Goal: Information Seeking & Learning: Learn about a topic

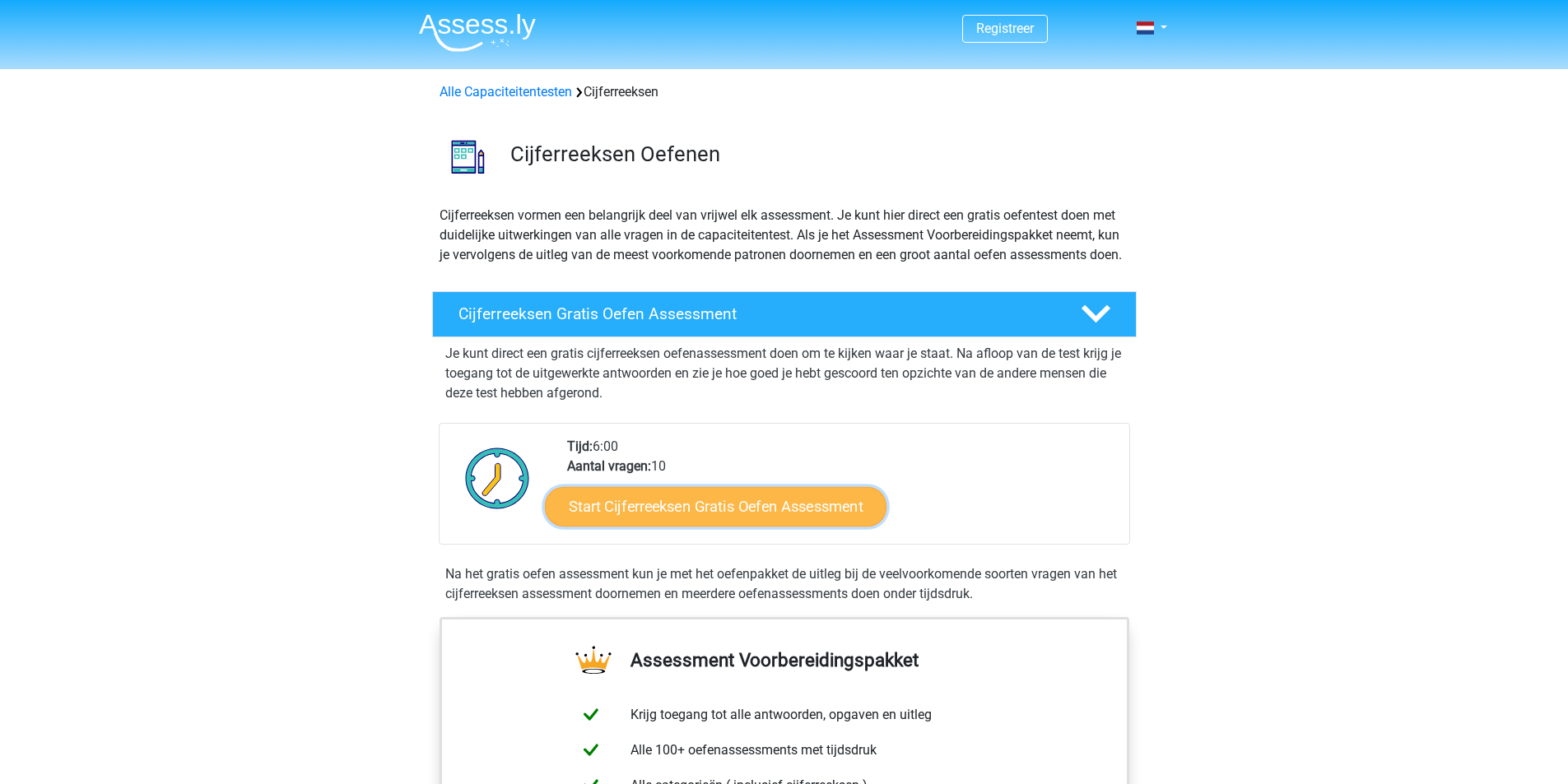
click at [668, 526] on link "Start Cijferreeksen Gratis Oefen Assessment" at bounding box center [715, 506] width 341 height 39
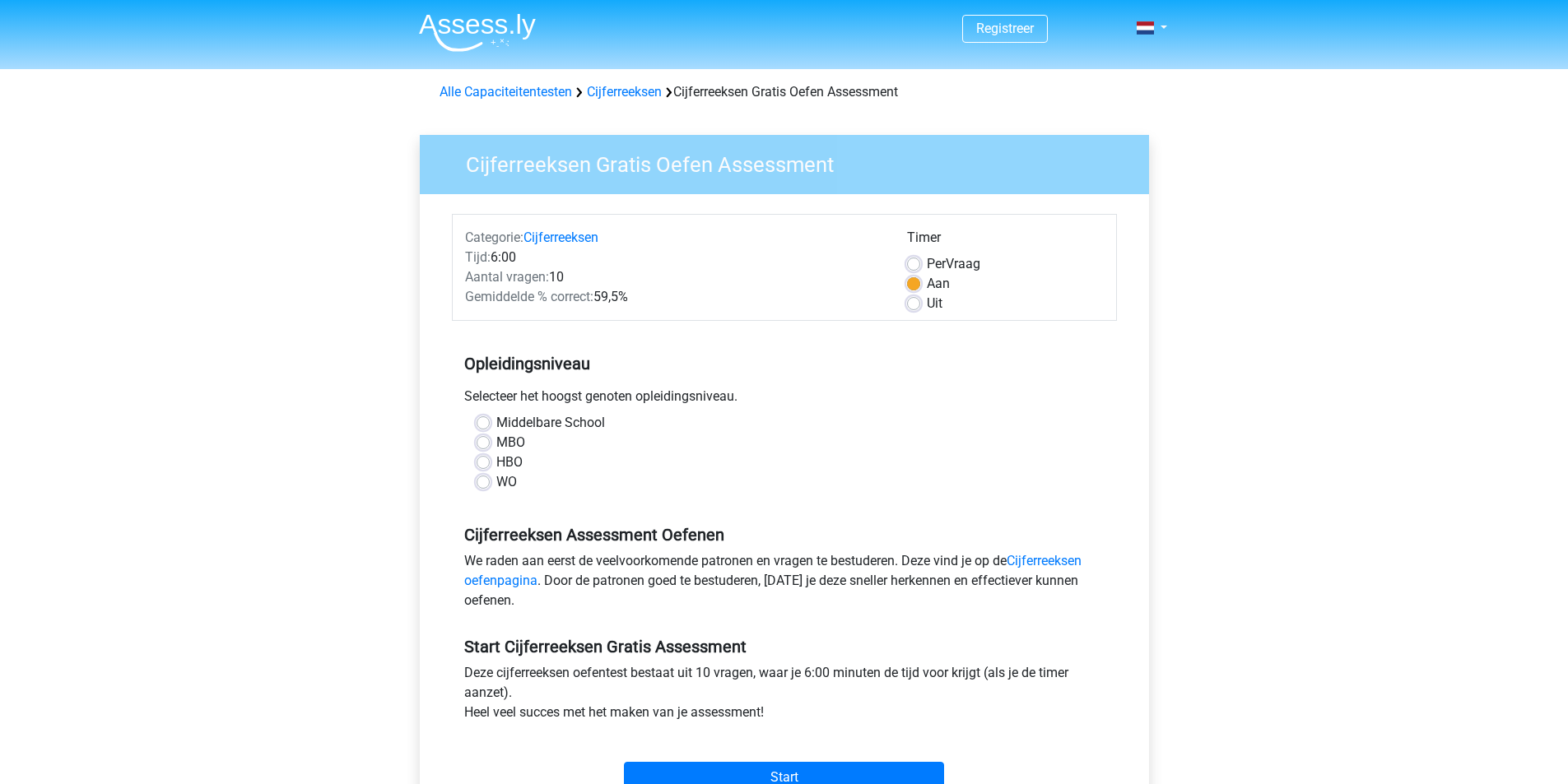
click at [496, 478] on label "WO" at bounding box center [506, 482] width 21 height 20
click at [482, 478] on input "WO" at bounding box center [483, 480] width 13 height 16
radio input "true"
click at [911, 315] on div "Categorie: Cijferreeksen Tijd: 6:00 Aantal vragen: 10 Gemiddelde % correct: 59,…" at bounding box center [784, 268] width 665 height 107
click at [927, 303] on label "Uit" at bounding box center [935, 304] width 16 height 20
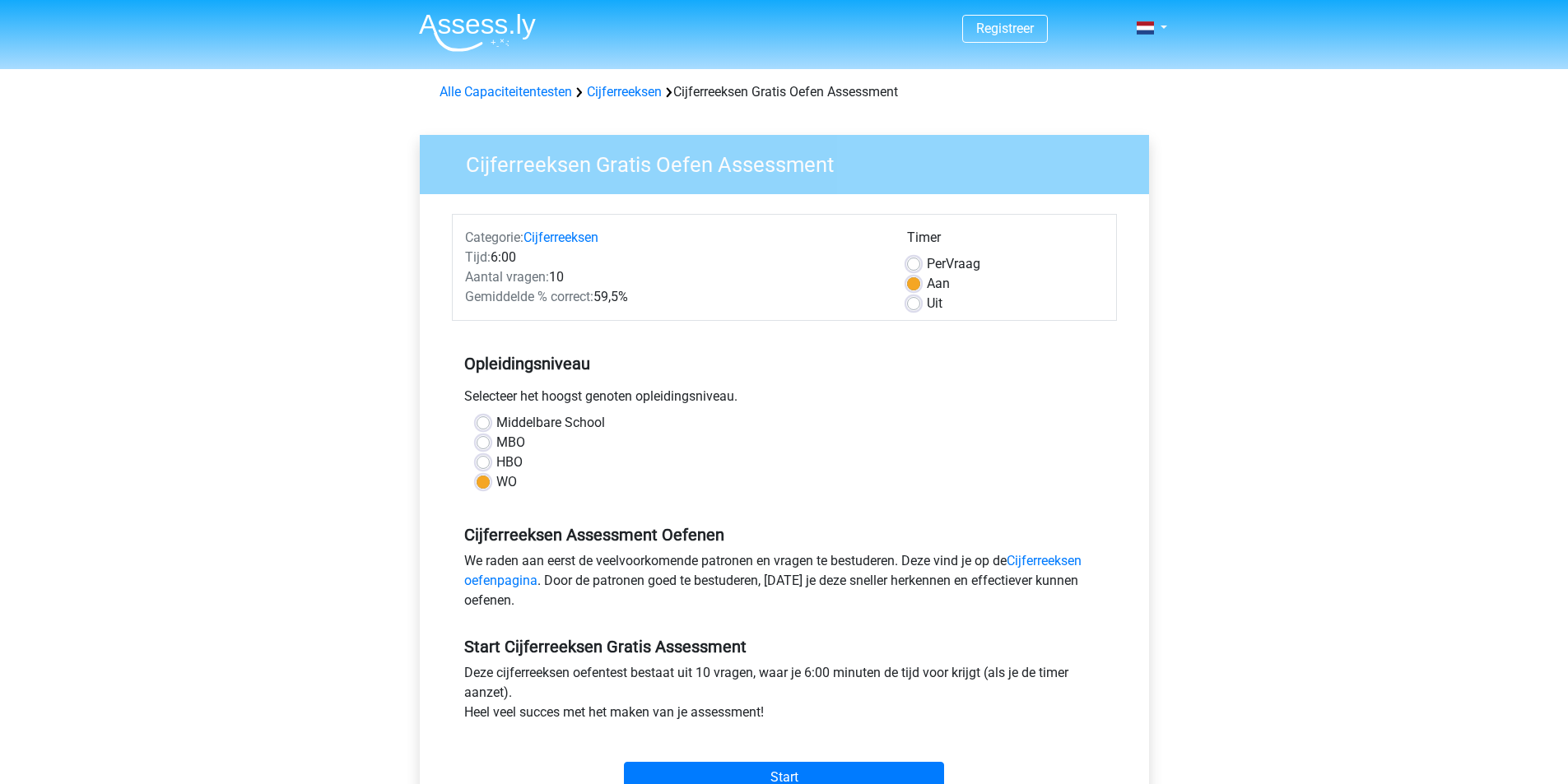
click at [911, 303] on input "Uit" at bounding box center [913, 302] width 13 height 16
radio input "true"
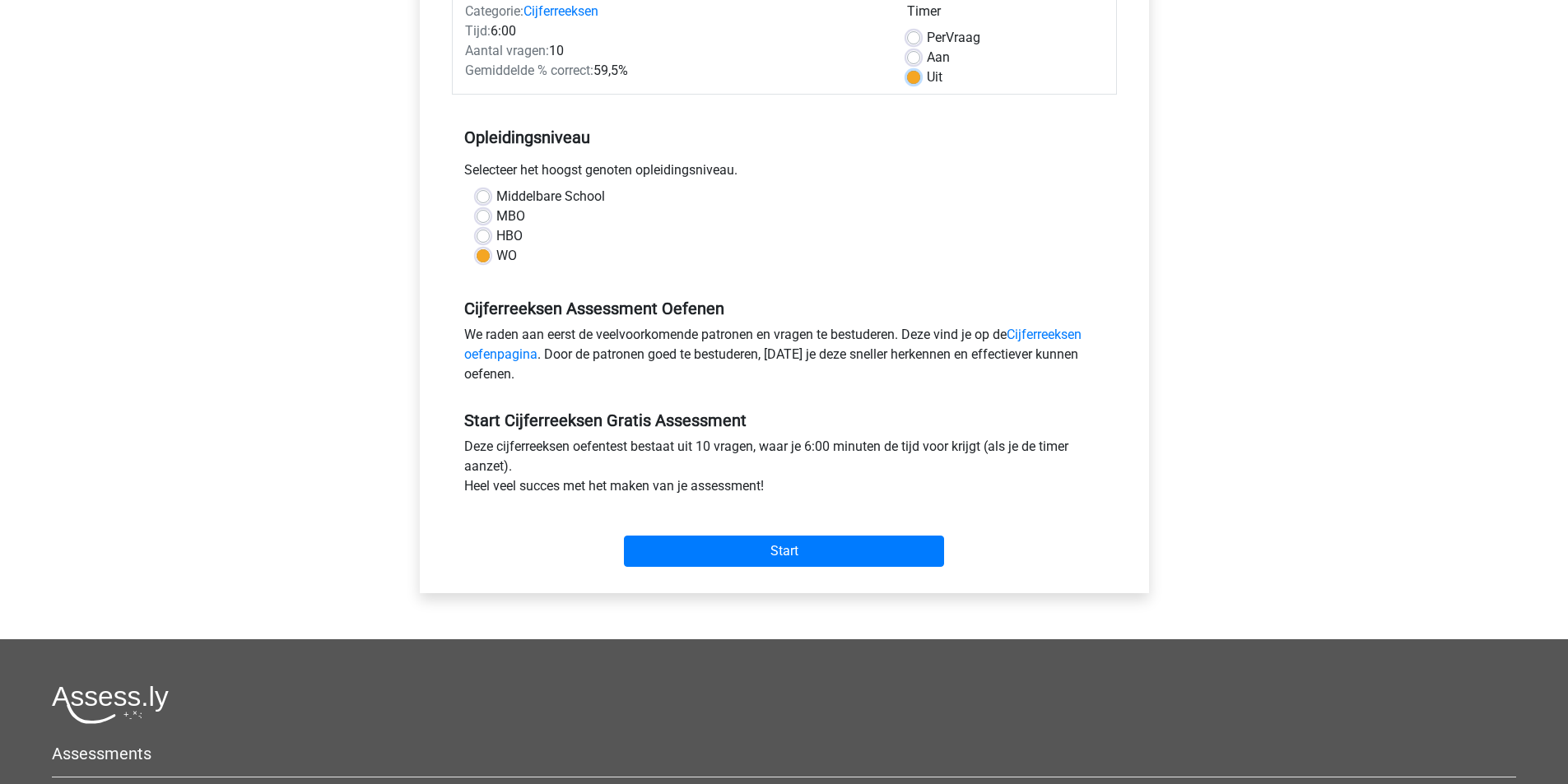
scroll to position [246, 0]
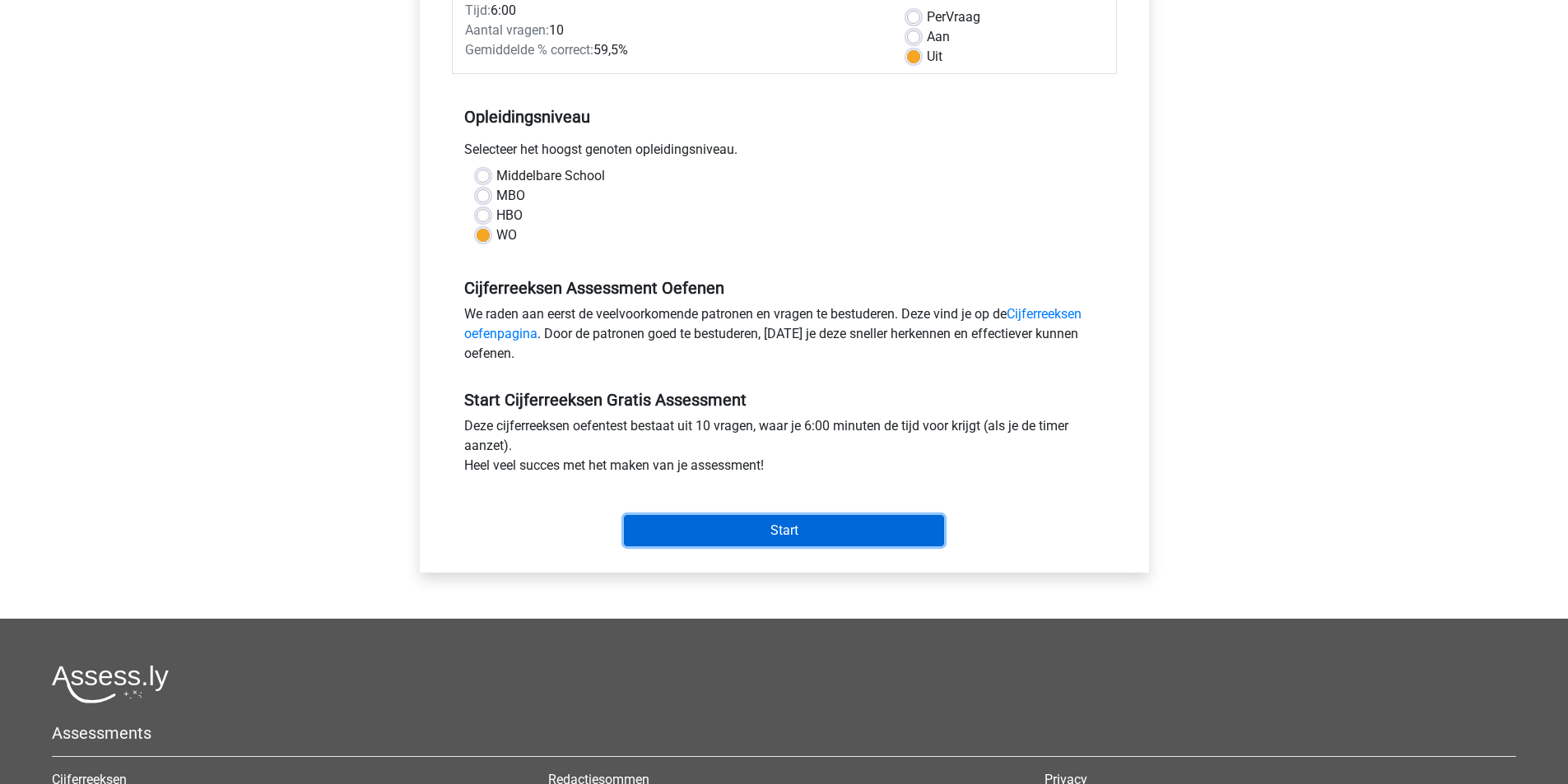
click at [790, 530] on input "Start" at bounding box center [784, 530] width 320 height 31
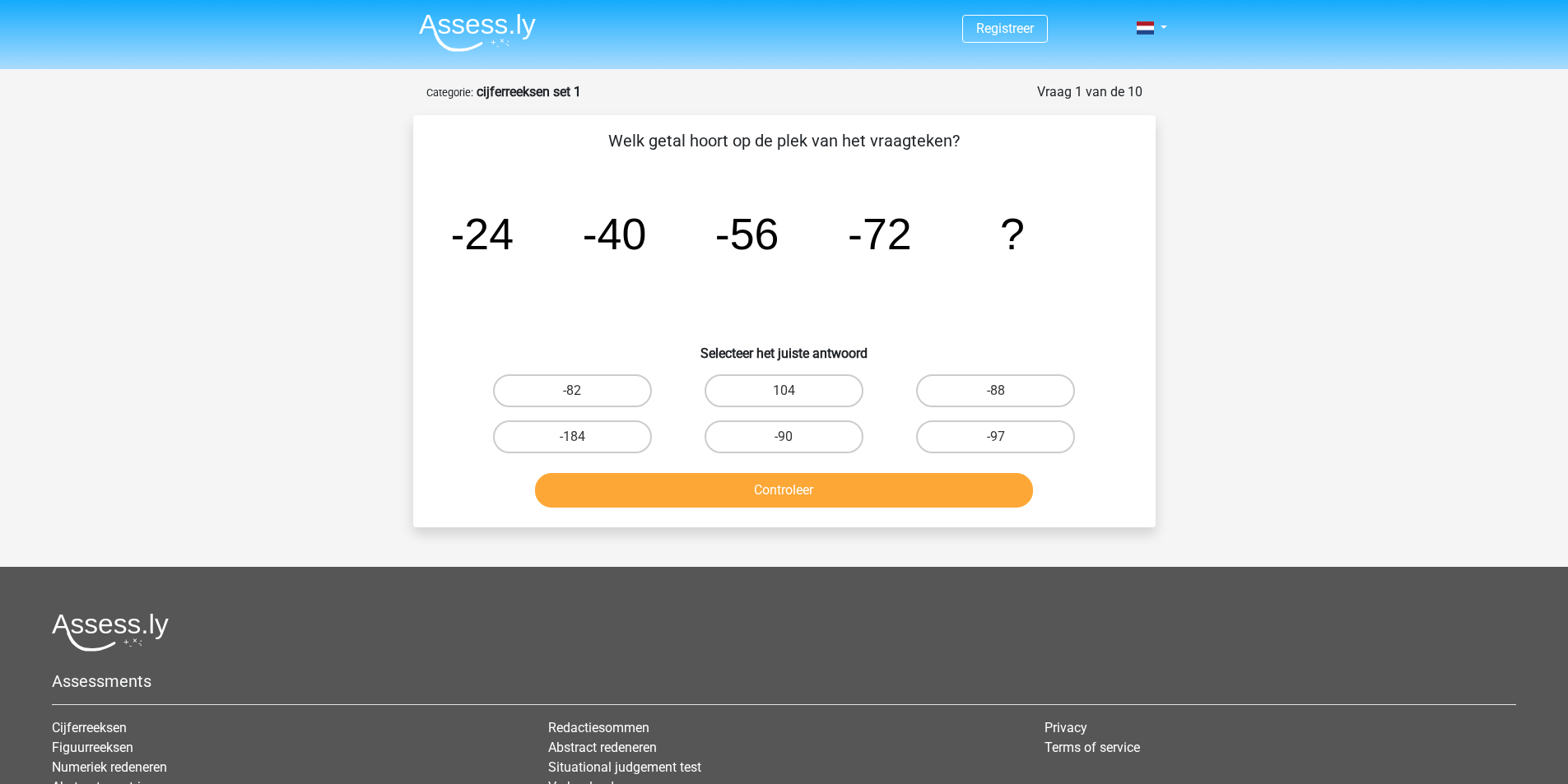
click at [966, 326] on icon "image/svg+xml -24 -40 -56 -72 ?" at bounding box center [784, 249] width 663 height 166
click at [972, 394] on label "-88" at bounding box center [996, 390] width 159 height 33
click at [996, 394] on input "-88" at bounding box center [1001, 396] width 11 height 11
radio input "true"
click at [894, 496] on button "Controleer" at bounding box center [784, 490] width 498 height 35
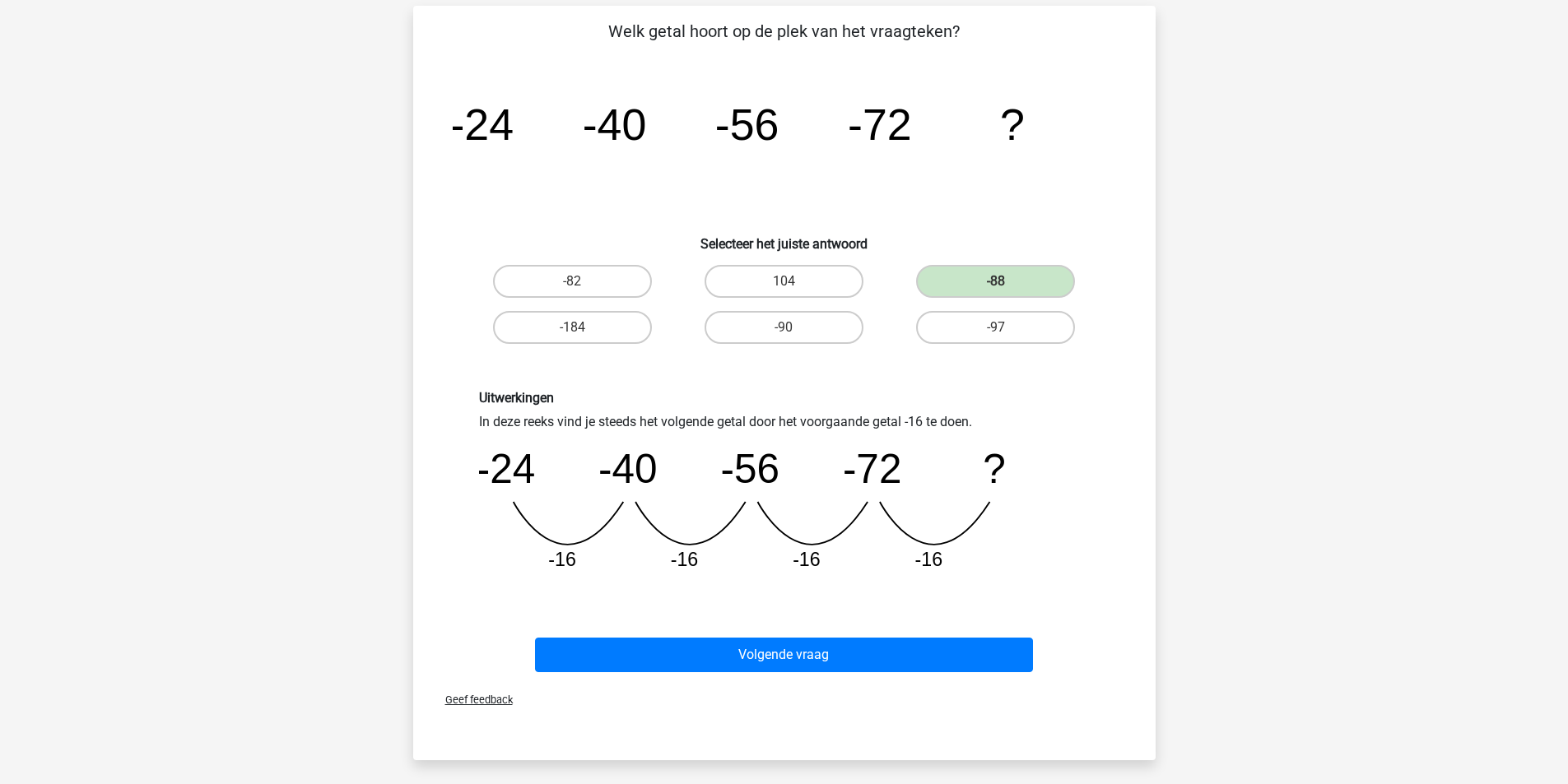
scroll to position [246, 0]
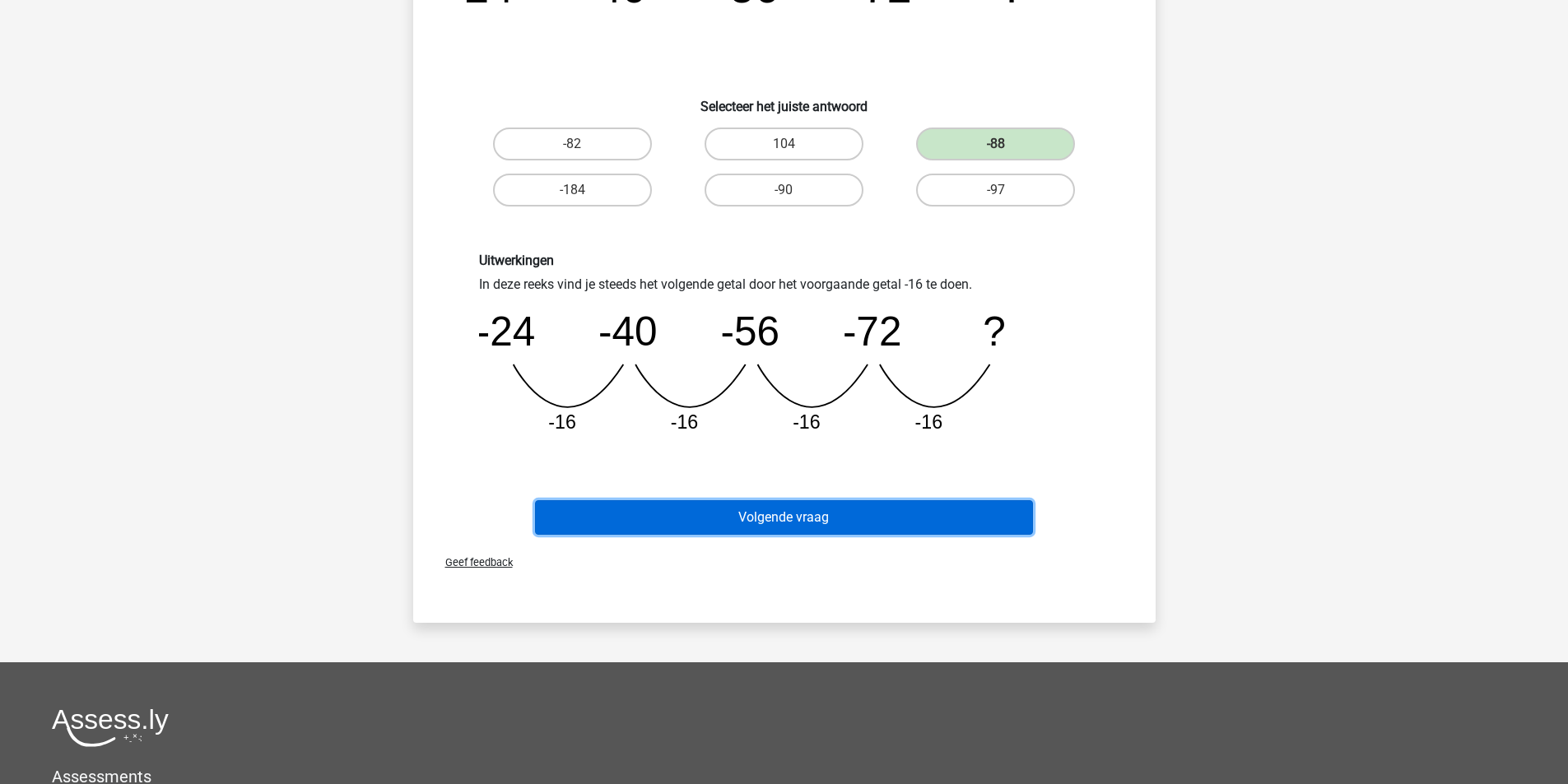
click at [846, 520] on button "Volgende vraag" at bounding box center [784, 517] width 498 height 35
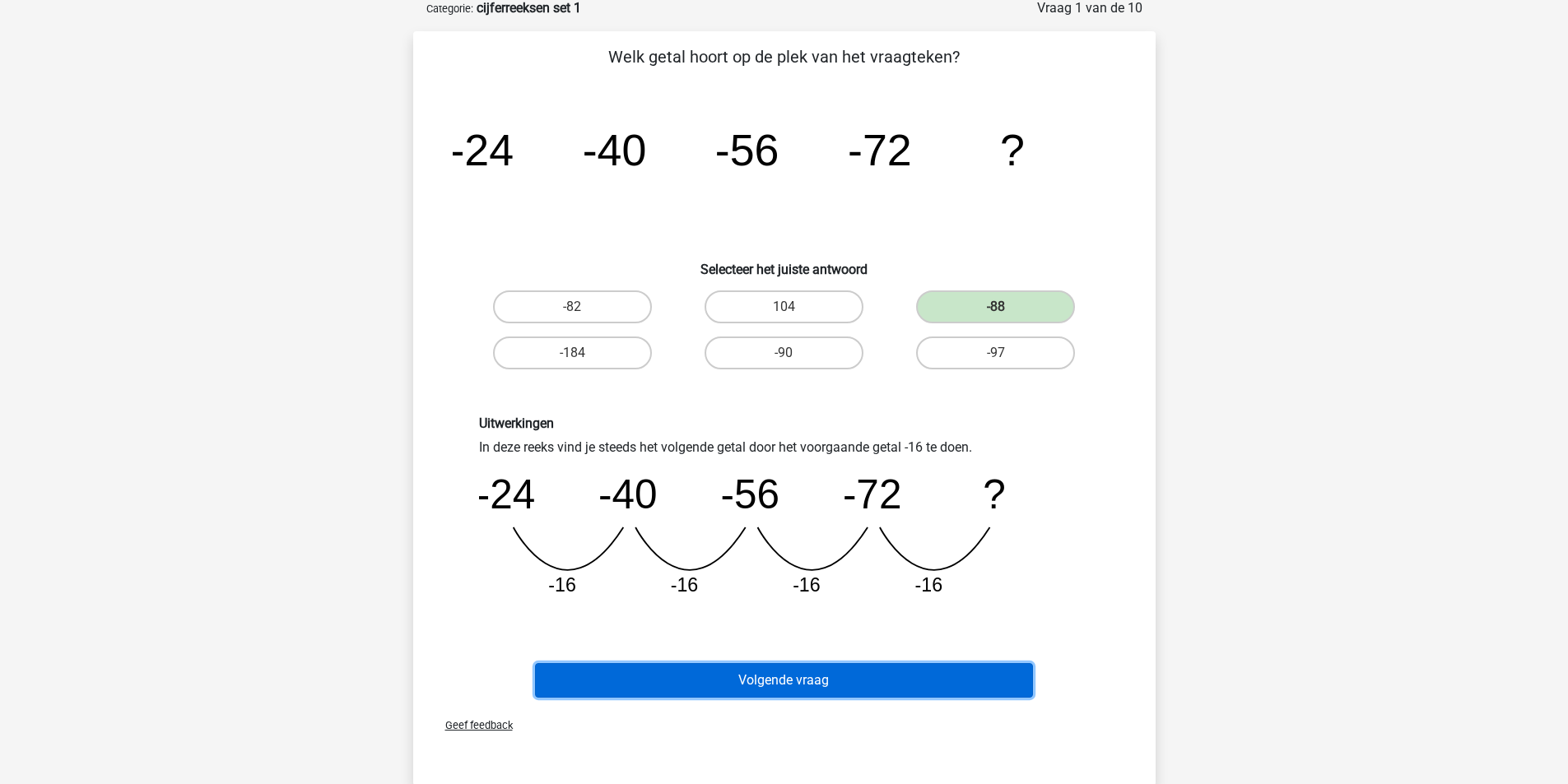
scroll to position [82, 0]
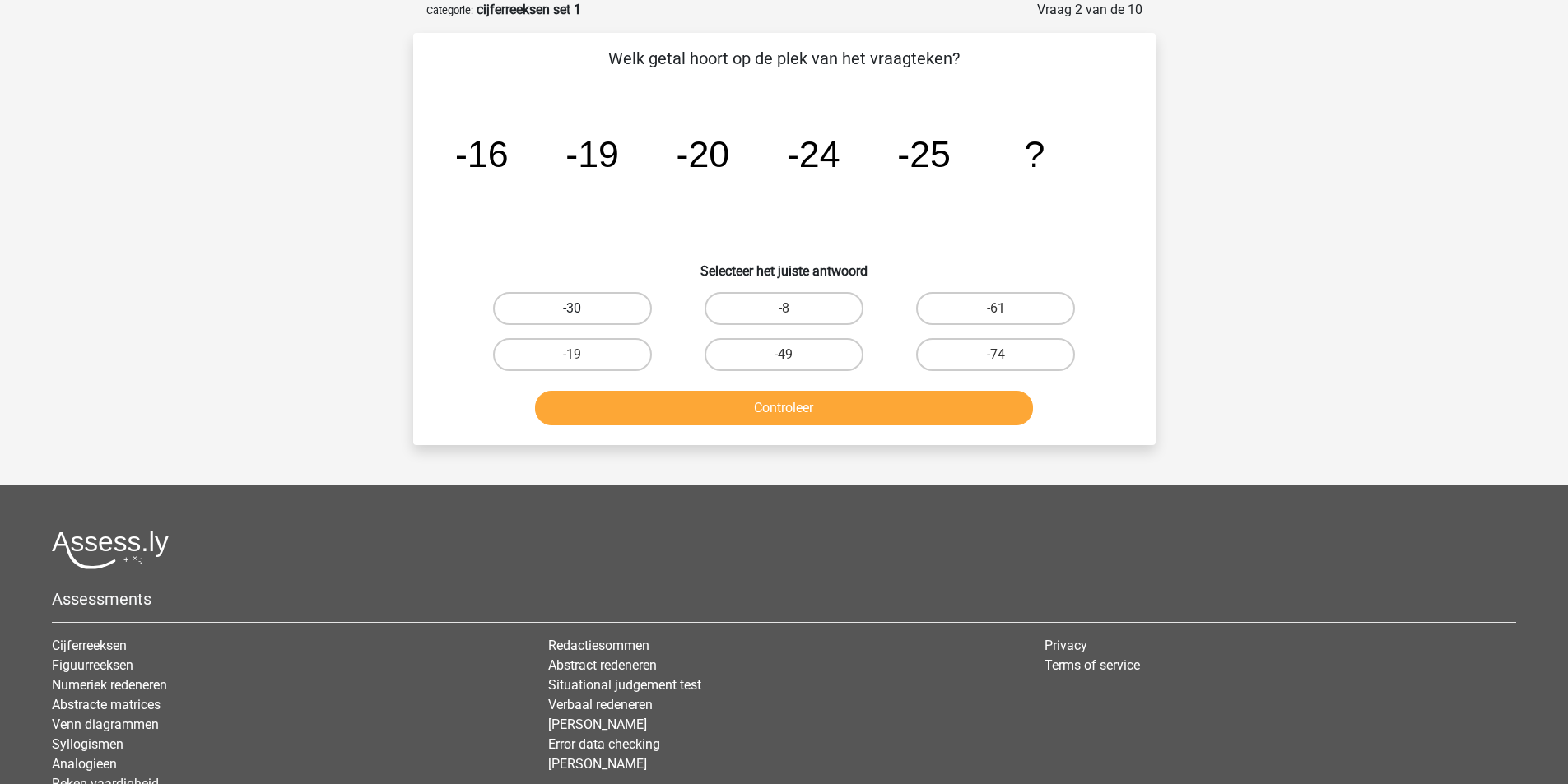
click at [595, 296] on label "-30" at bounding box center [572, 308] width 159 height 33
click at [582, 309] on input "-30" at bounding box center [577, 314] width 11 height 11
radio input "true"
click at [821, 415] on button "Controleer" at bounding box center [784, 408] width 498 height 35
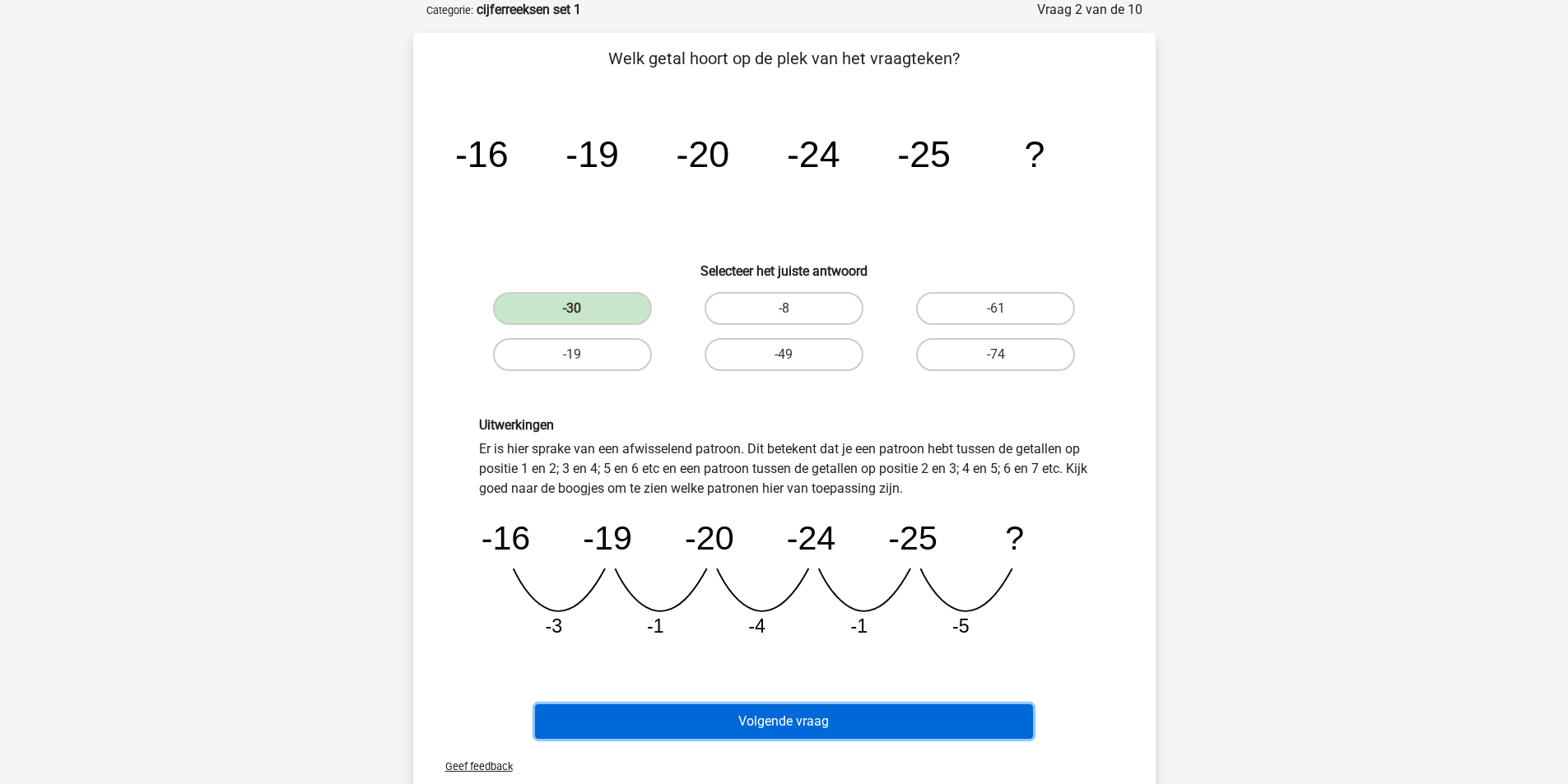
click at [821, 720] on button "Volgende vraag" at bounding box center [784, 721] width 498 height 35
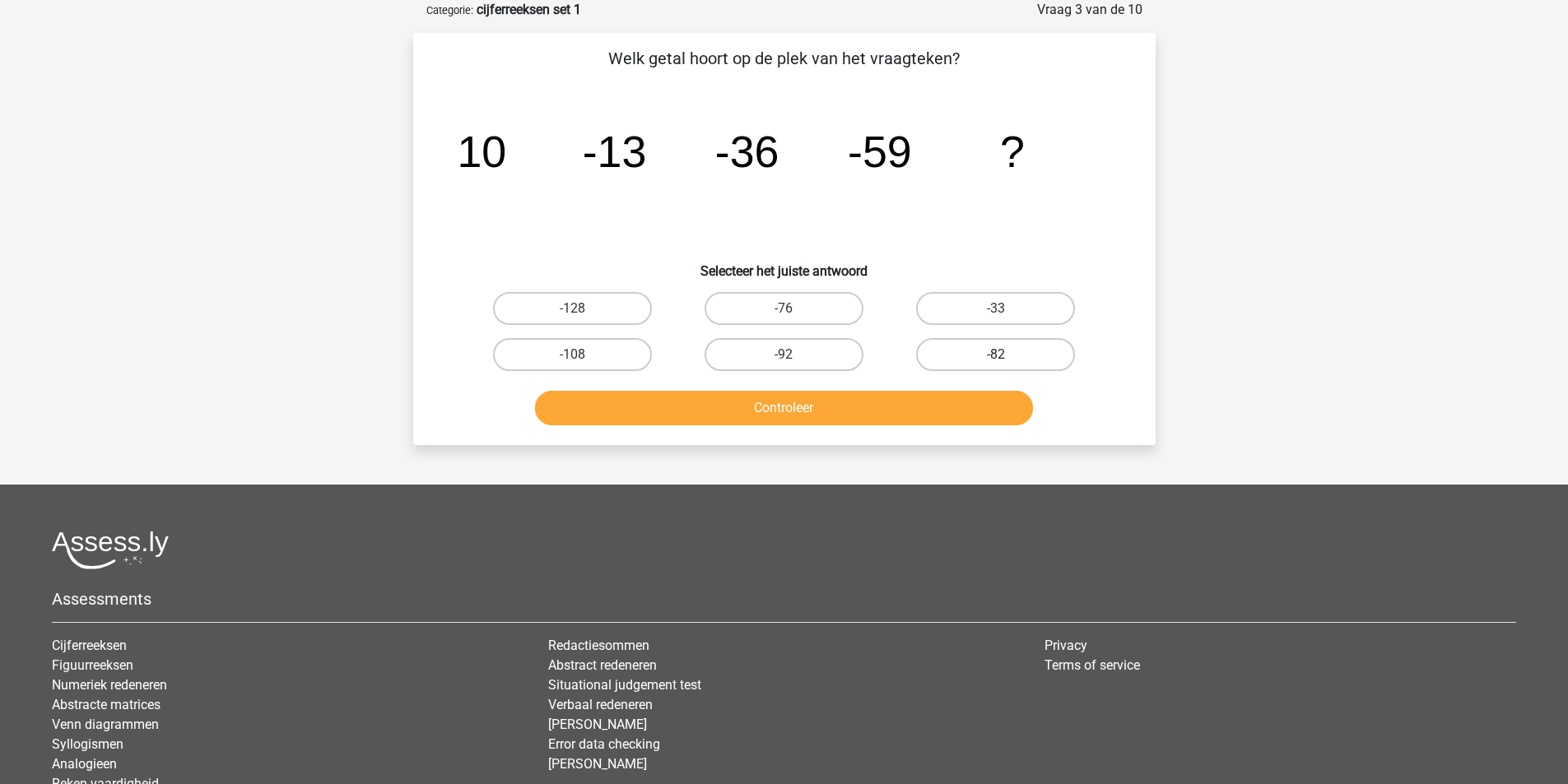
click at [1010, 357] on label "-82" at bounding box center [996, 354] width 159 height 33
click at [1006, 357] on input "-82" at bounding box center [1001, 360] width 11 height 11
radio input "true"
click at [949, 411] on button "Controleer" at bounding box center [784, 408] width 498 height 35
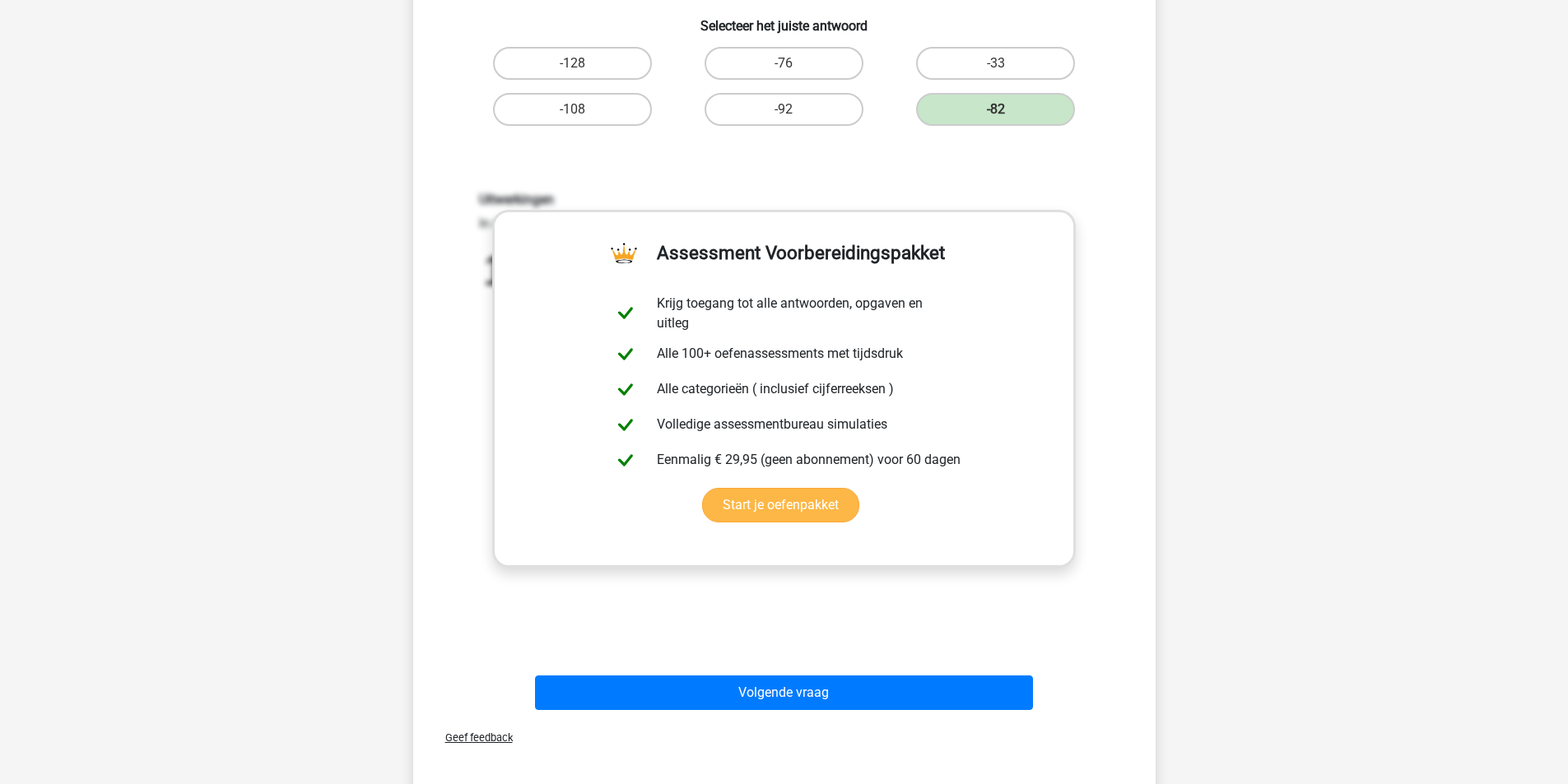
scroll to position [329, 0]
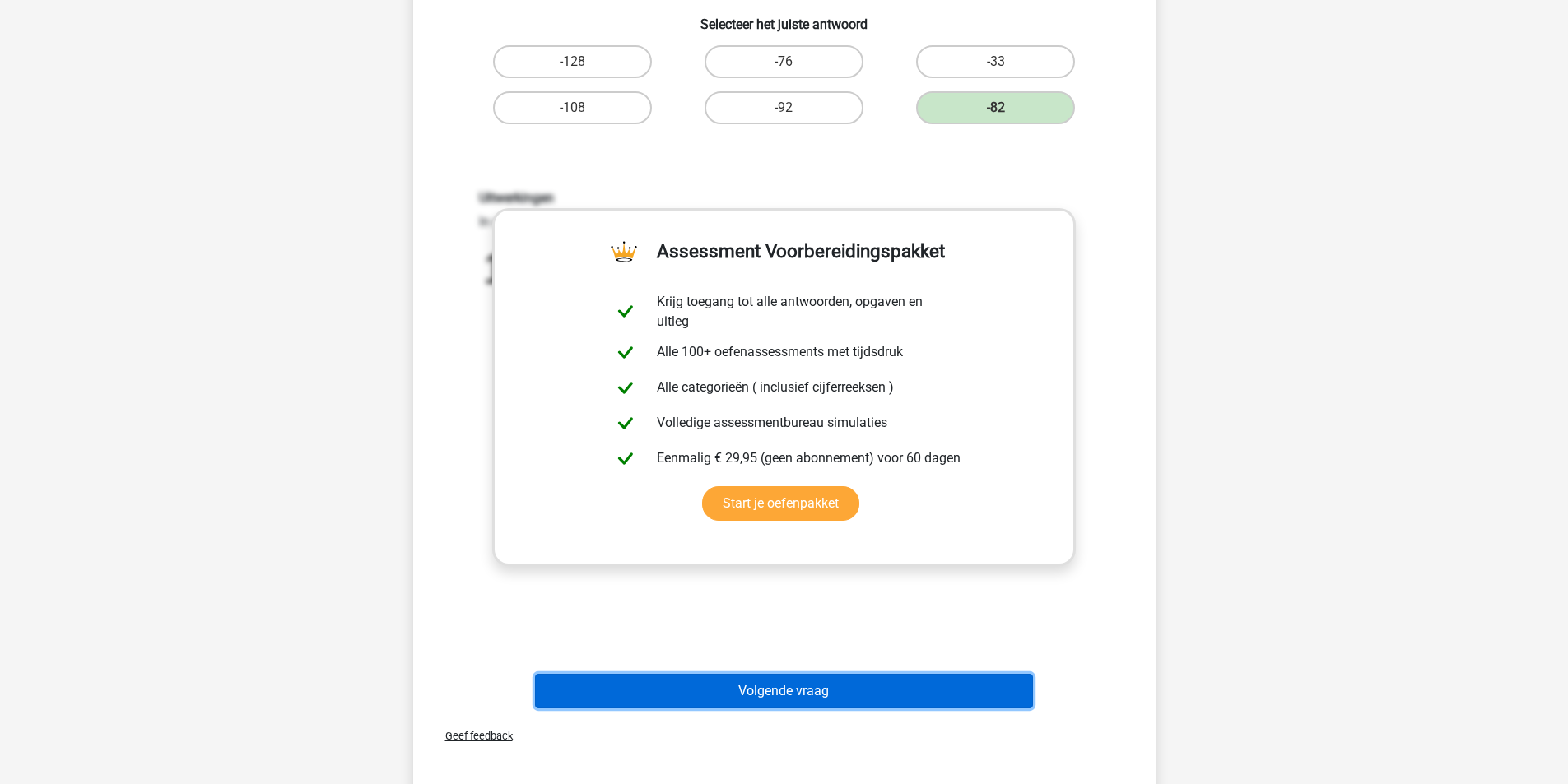
click at [818, 696] on button "Volgende vraag" at bounding box center [784, 691] width 498 height 35
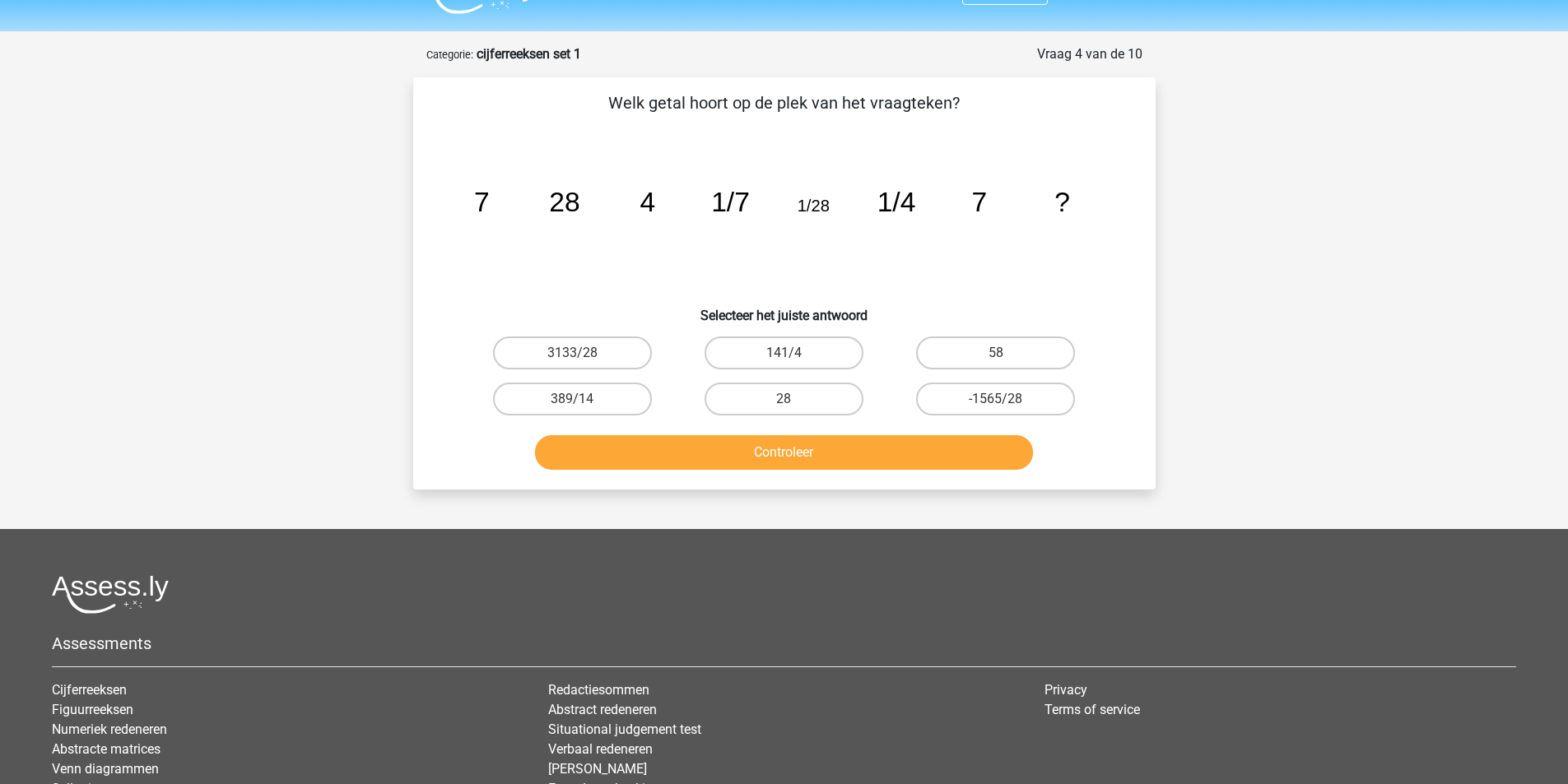
scroll to position [0, 0]
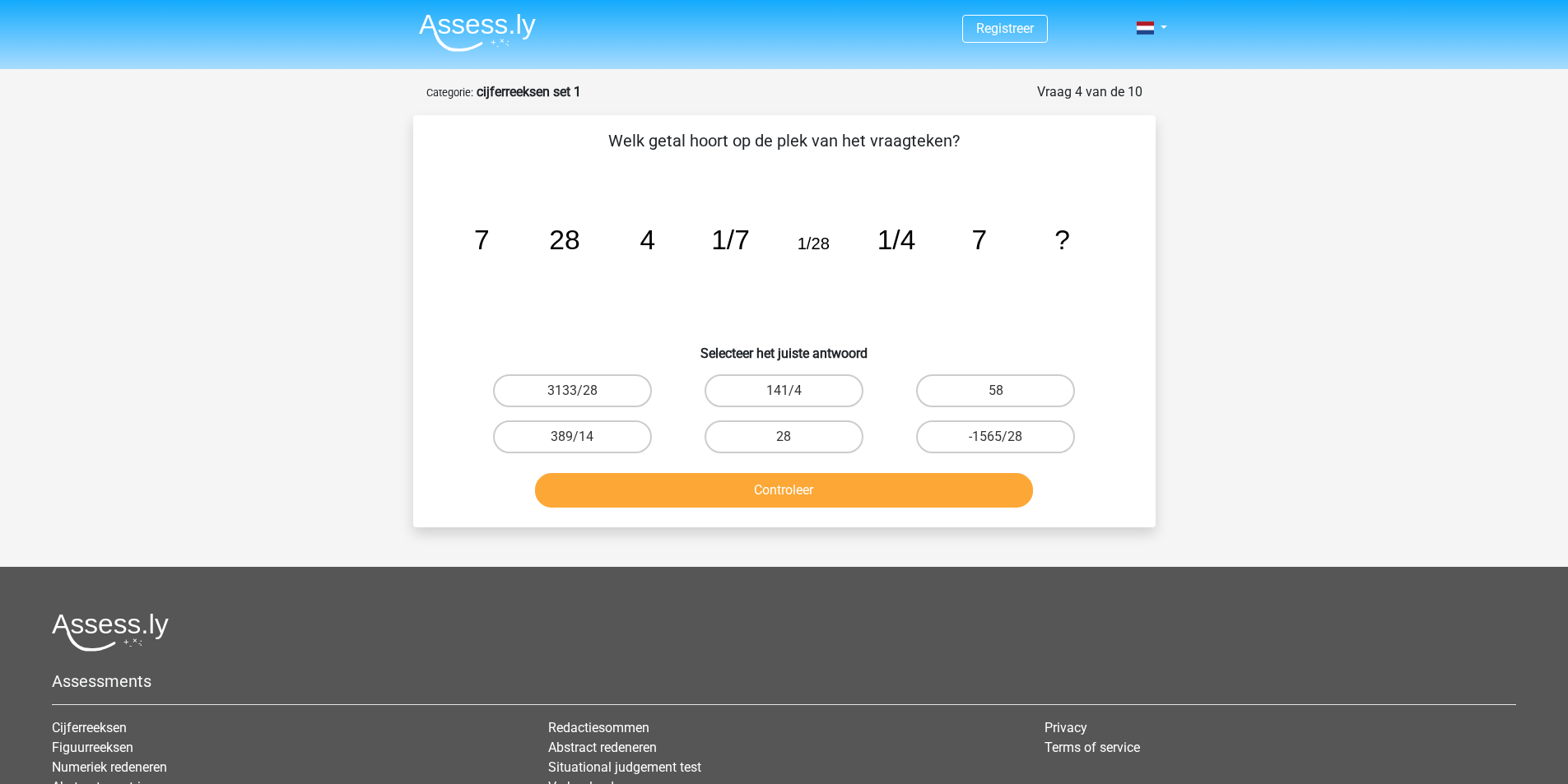
click at [979, 332] on h6 "Selecteer het juiste antwoord" at bounding box center [784, 346] width 689 height 29
click at [805, 497] on button "Controleer" at bounding box center [784, 490] width 498 height 35
click at [1015, 299] on icon "image/svg+xml 7 28 4 1/7 1/28 1/4 7 ?" at bounding box center [784, 249] width 663 height 166
drag, startPoint x: 801, startPoint y: 425, endPoint x: 801, endPoint y: 453, distance: 28.0
click at [800, 425] on label "28" at bounding box center [784, 437] width 159 height 33
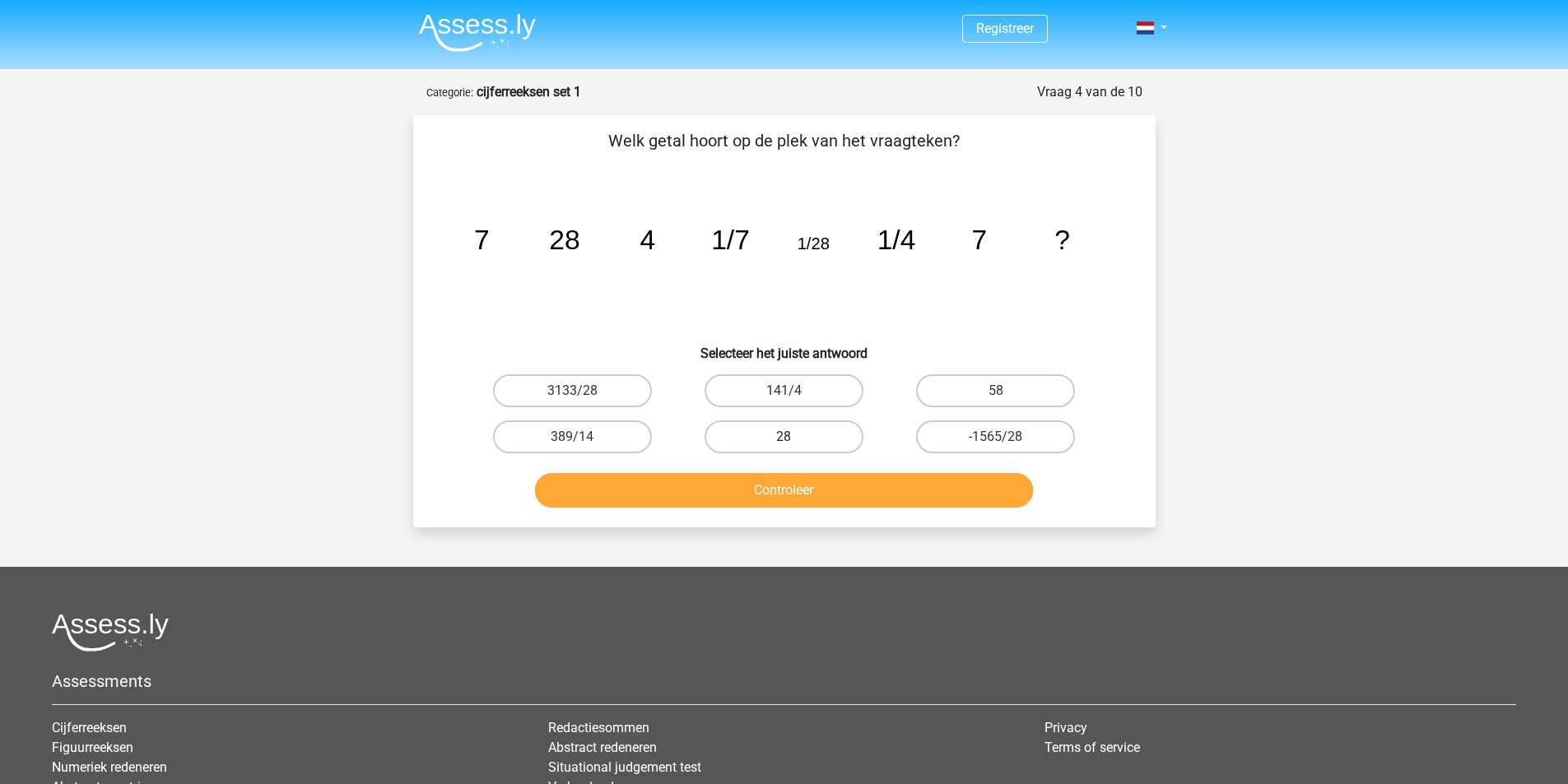
click at [794, 437] on input "28" at bounding box center [788, 442] width 11 height 11
radio input "true"
click at [812, 502] on button "Controleer" at bounding box center [784, 490] width 498 height 35
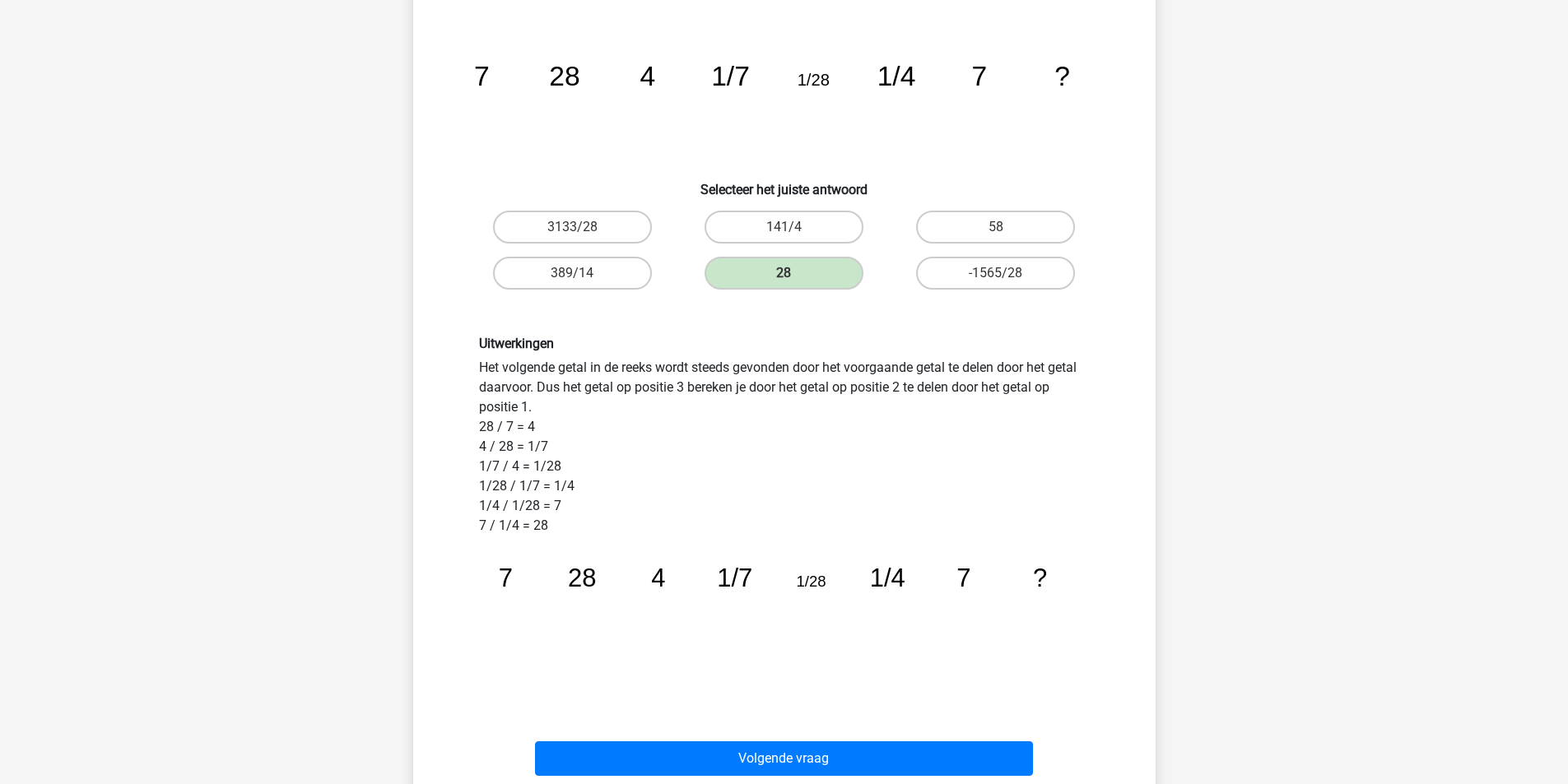
scroll to position [164, 0]
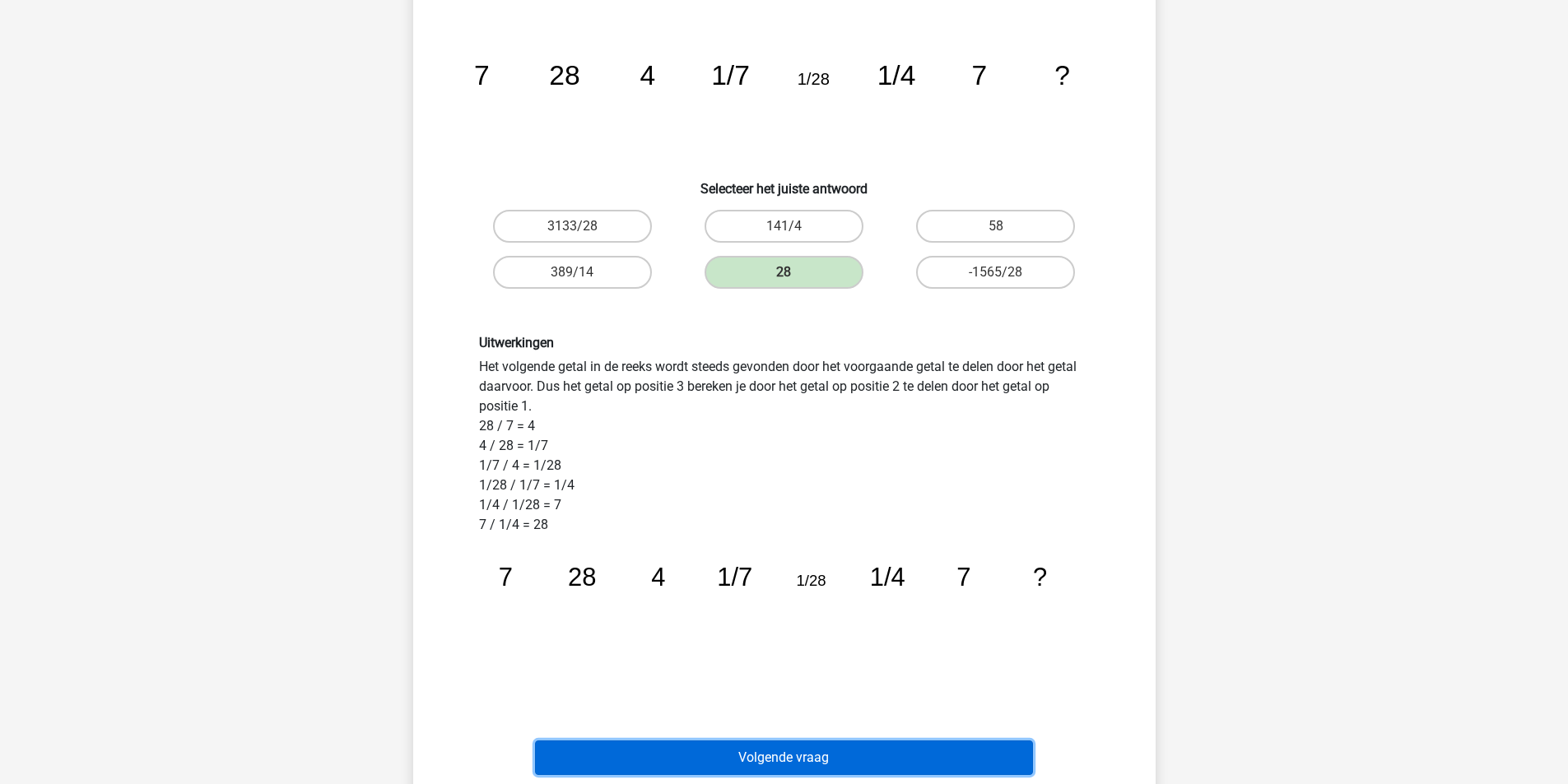
click at [819, 763] on button "Volgende vraag" at bounding box center [784, 757] width 498 height 35
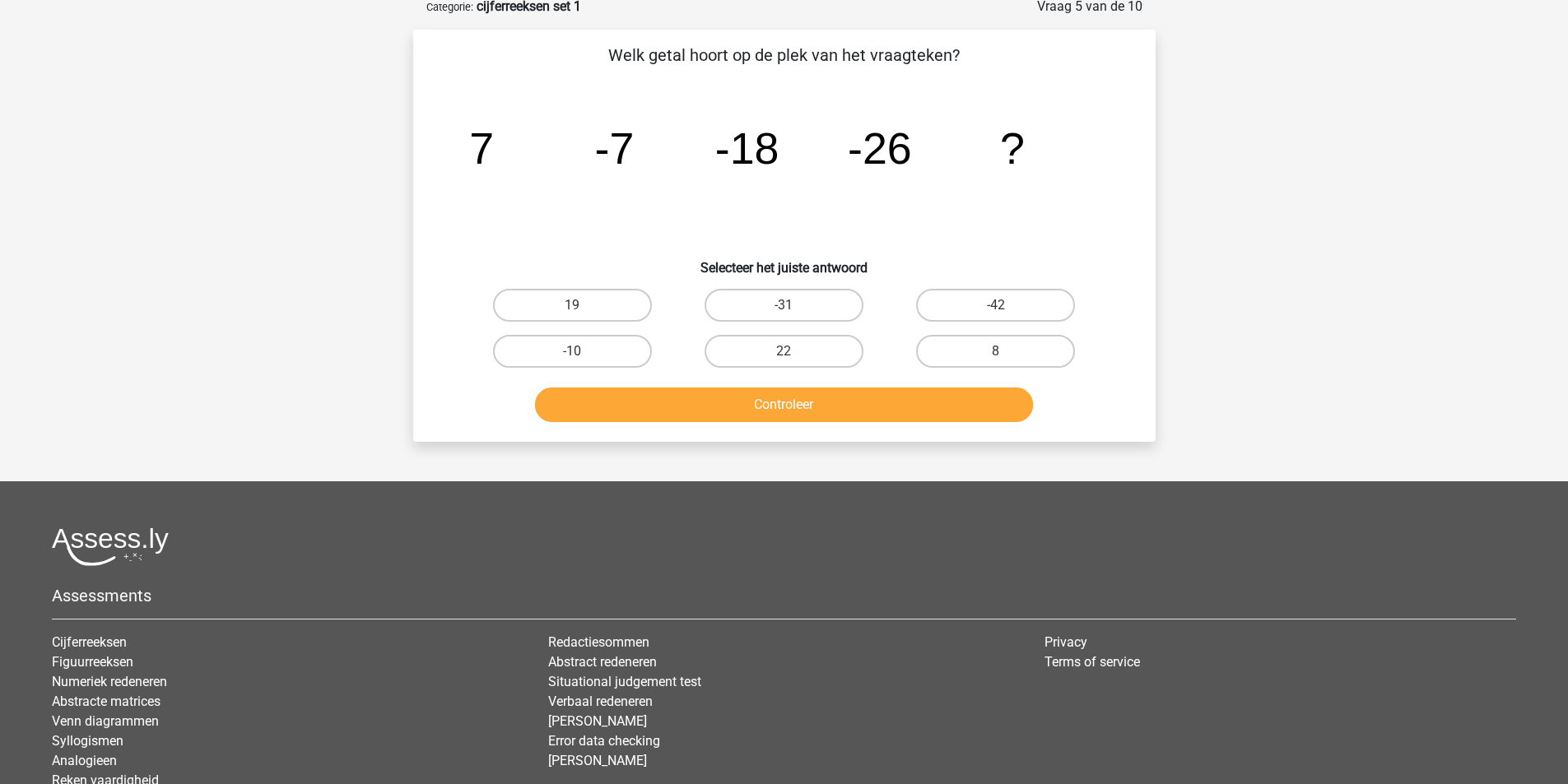
scroll to position [82, 0]
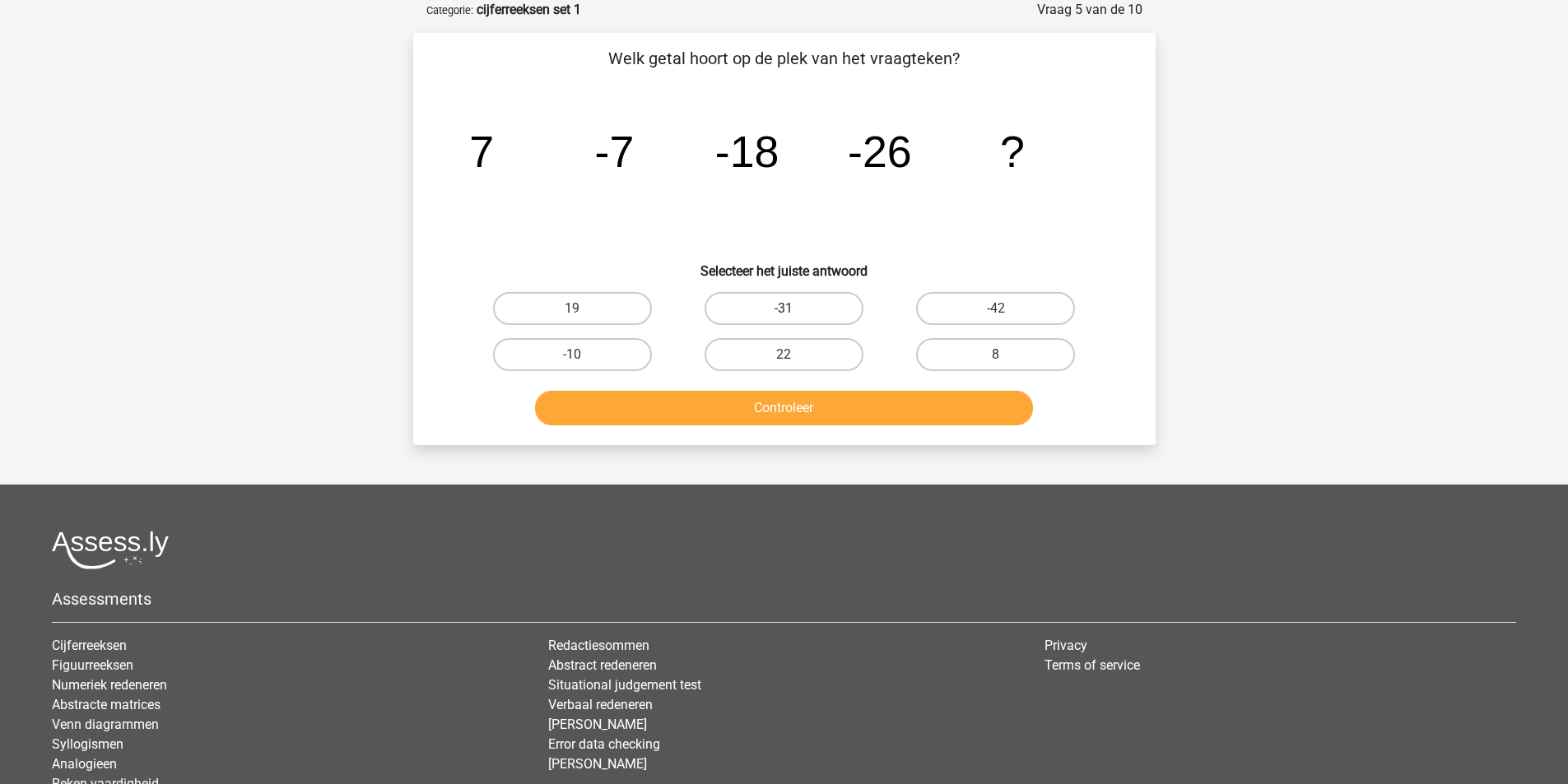
drag, startPoint x: 803, startPoint y: 309, endPoint x: 809, endPoint y: 320, distance: 12.5
click at [803, 309] on label "-31" at bounding box center [784, 308] width 159 height 33
click at [794, 309] on input "-31" at bounding box center [788, 314] width 11 height 11
radio input "true"
click at [891, 411] on button "Controleer" at bounding box center [784, 408] width 498 height 35
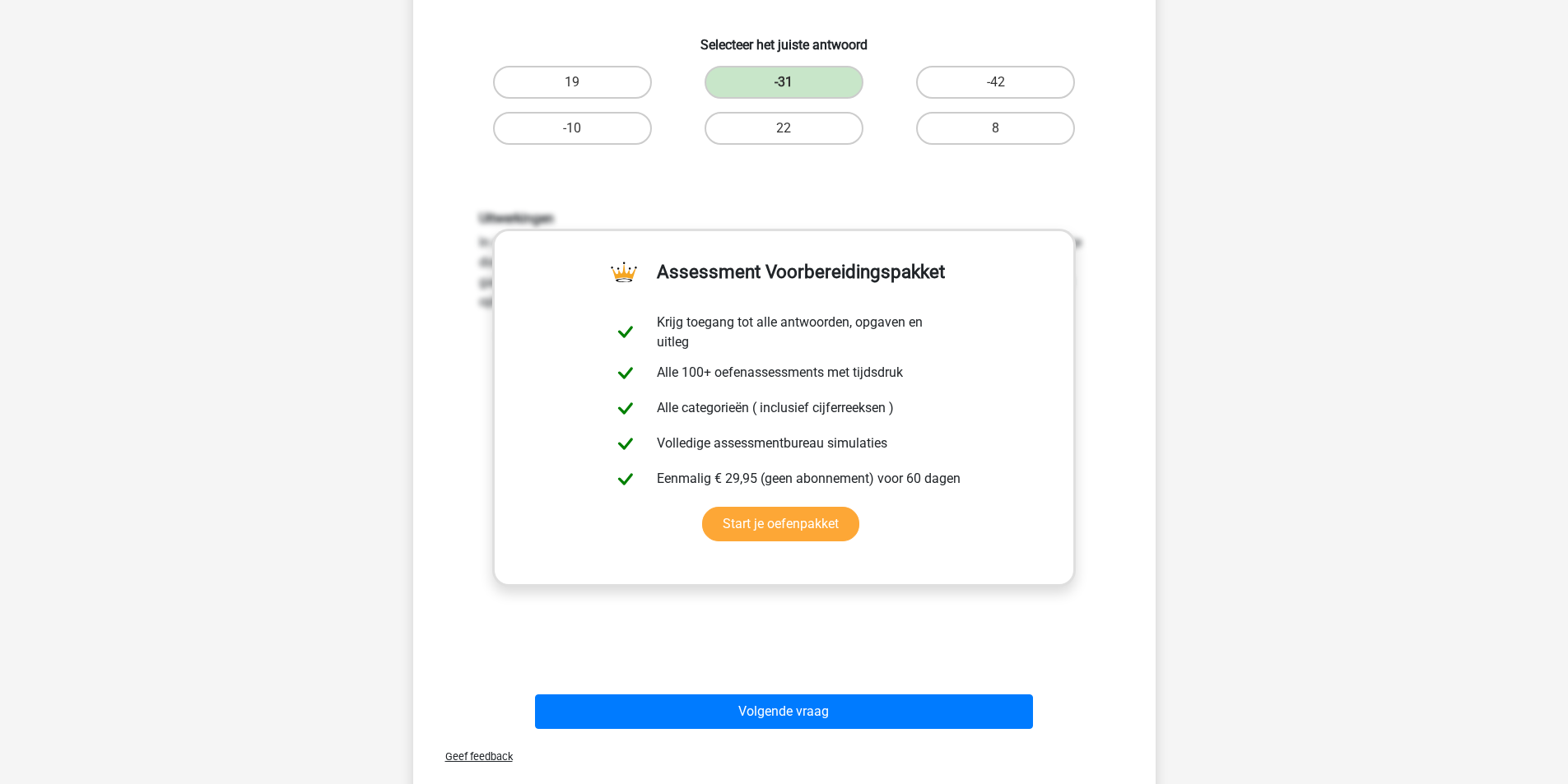
scroll to position [412, 0]
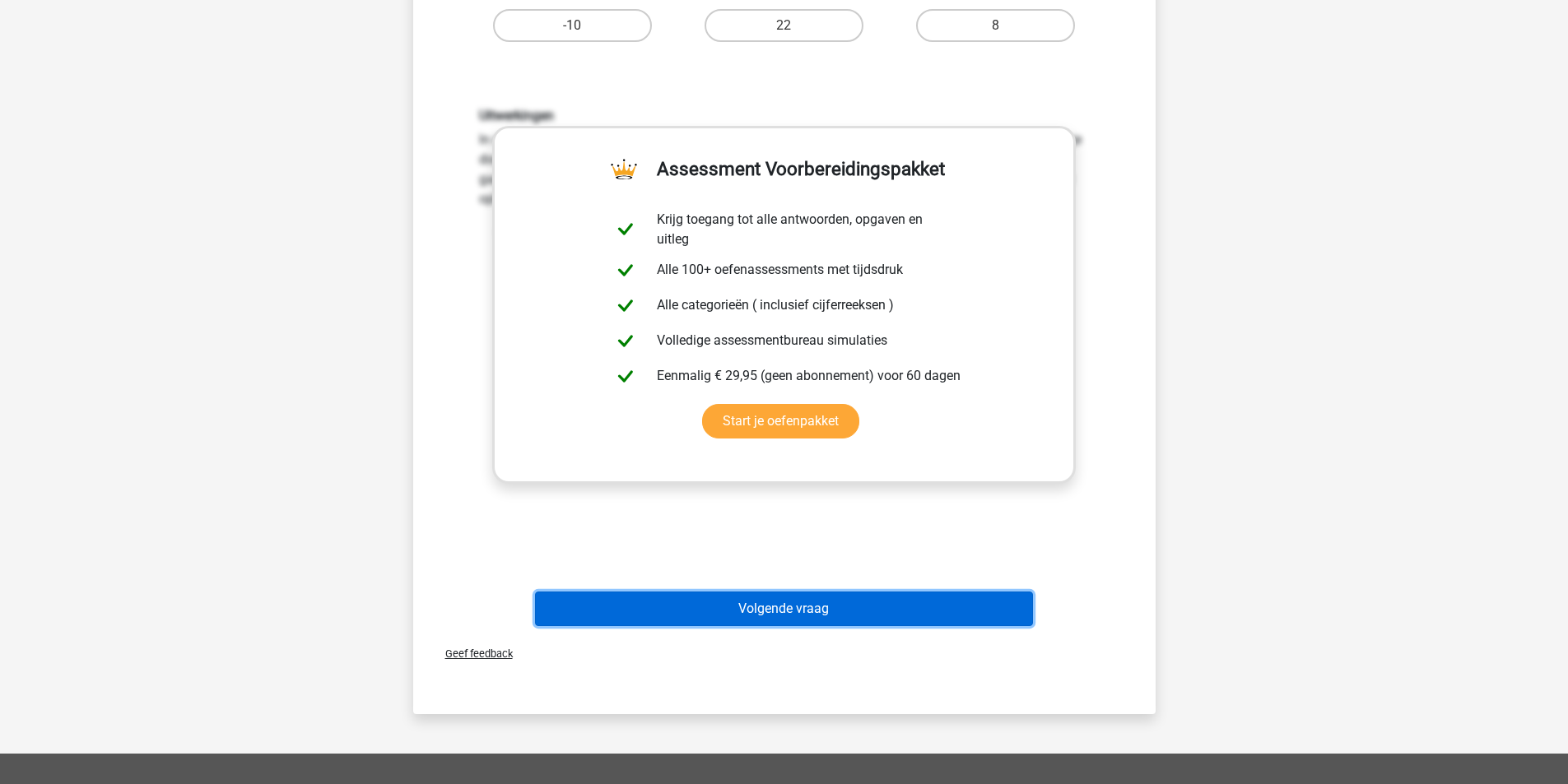
click at [772, 617] on button "Volgende vraag" at bounding box center [784, 609] width 498 height 35
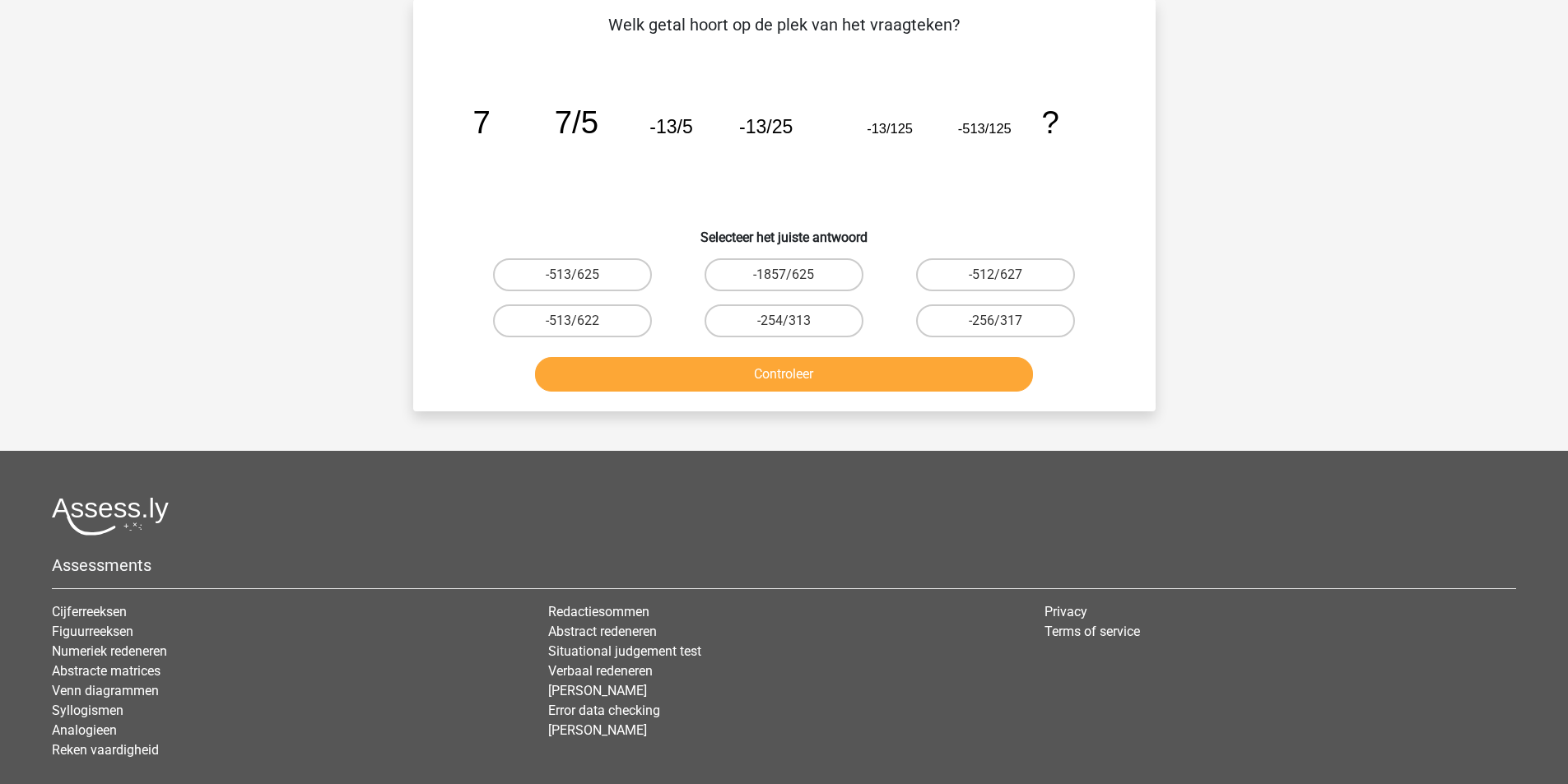
scroll to position [82, 0]
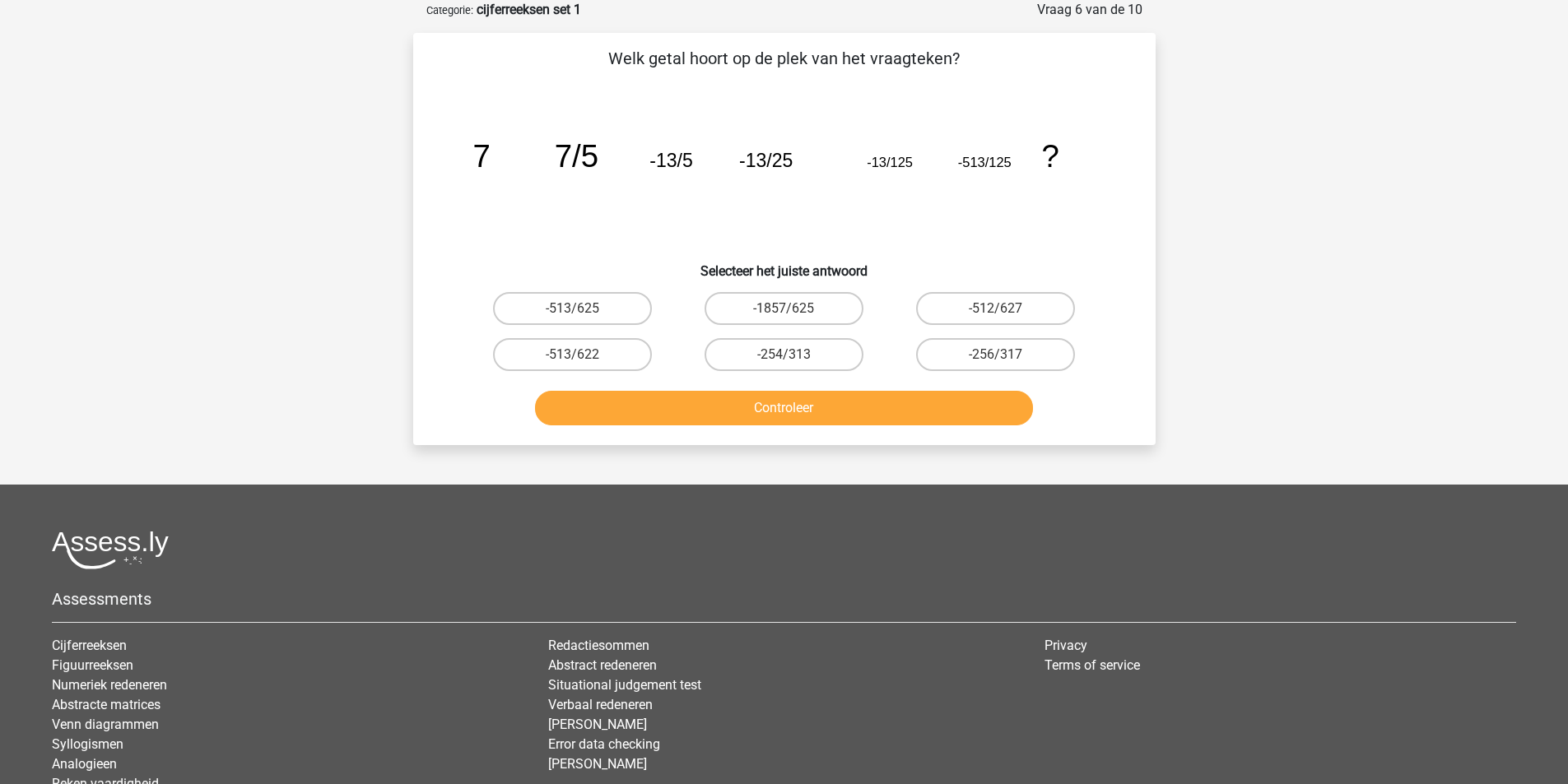
drag, startPoint x: 972, startPoint y: 59, endPoint x: 610, endPoint y: 61, distance: 362.0
click at [610, 61] on p "Welk getal hoort op de plek van het vraagteken?" at bounding box center [784, 59] width 689 height 25
copy p "Welk getal hoort op de plek van het vraagteken?"
click at [601, 305] on label "-513/625" at bounding box center [572, 308] width 159 height 33
click at [582, 309] on input "-513/625" at bounding box center [577, 314] width 11 height 11
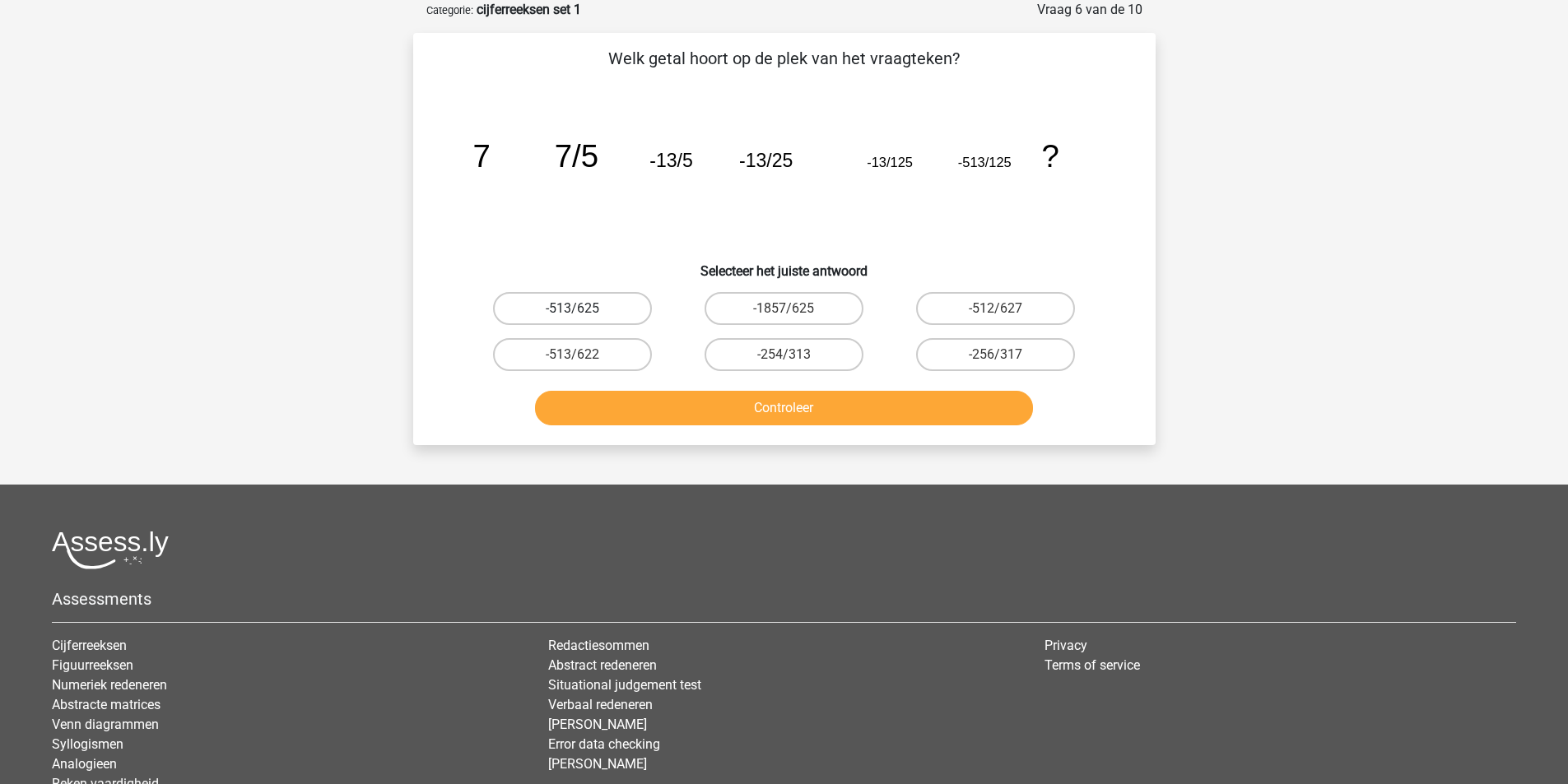
radio input "true"
click at [774, 410] on button "Controleer" at bounding box center [784, 408] width 498 height 35
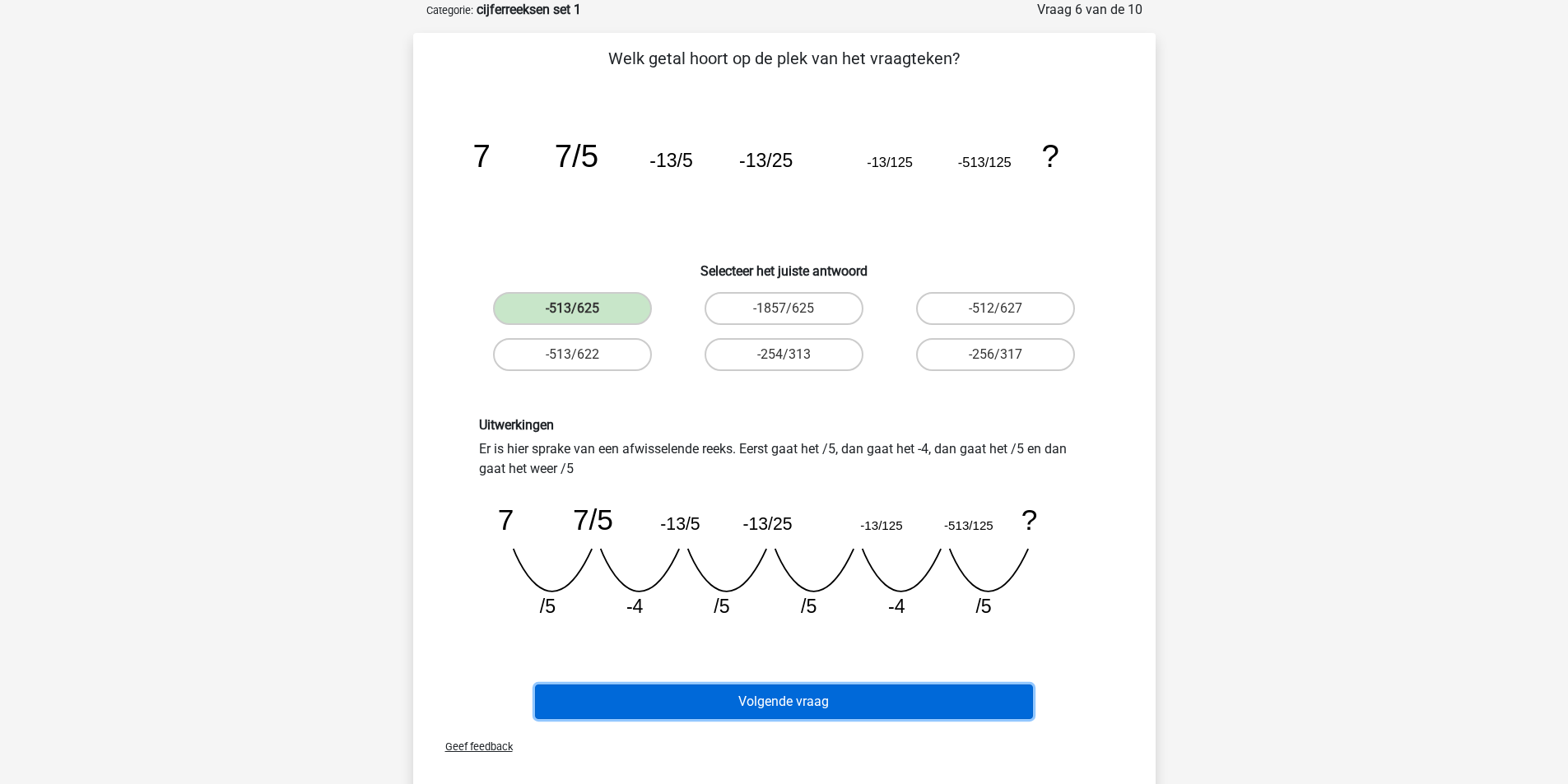
click at [942, 706] on button "Volgende vraag" at bounding box center [784, 702] width 498 height 35
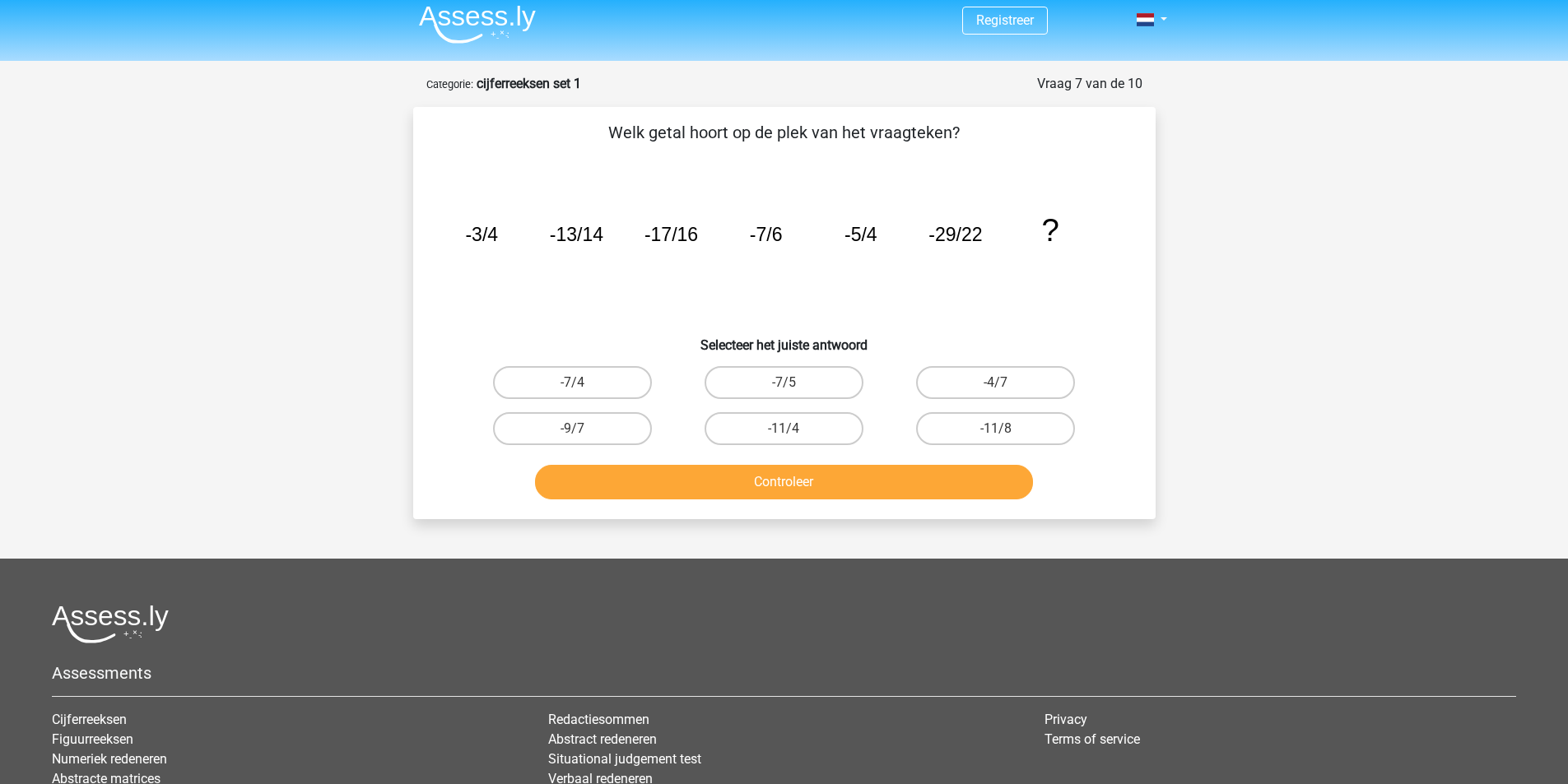
scroll to position [0, 0]
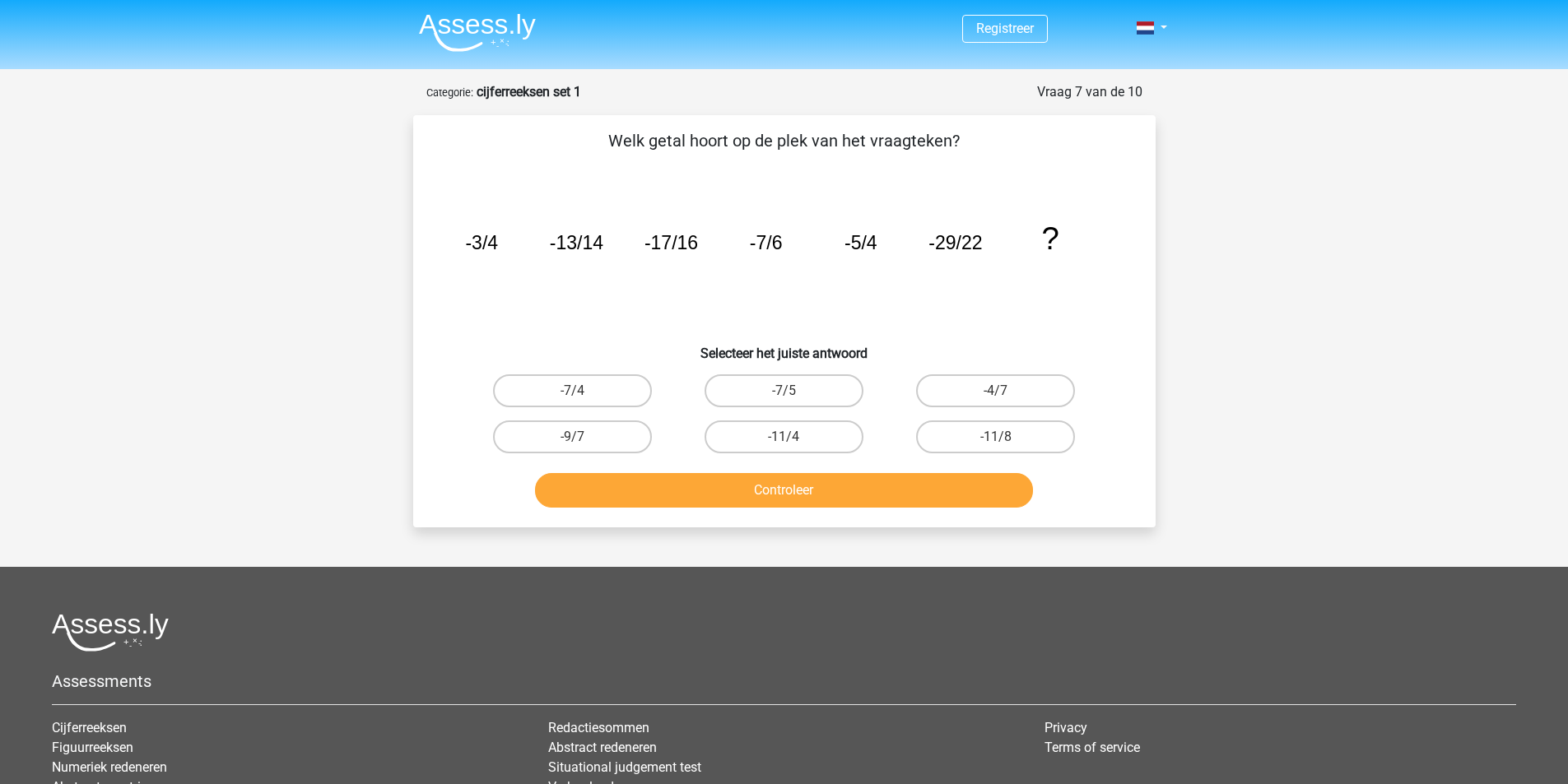
drag, startPoint x: 979, startPoint y: 57, endPoint x: 613, endPoint y: 142, distance: 375.7
click at [613, 142] on p "Welk getal hoort op de plek van het vraagteken?" at bounding box center [784, 141] width 689 height 25
copy p "Welk getal hoort op de plek van het vraagteken?"
drag, startPoint x: 459, startPoint y: 244, endPoint x: 1075, endPoint y: 261, distance: 616.2
click at [1075, 261] on icon "image/svg+xml -3/4 -13/14 -17/16 -7/6 -5/4 -29/22 ?" at bounding box center [784, 249] width 663 height 166
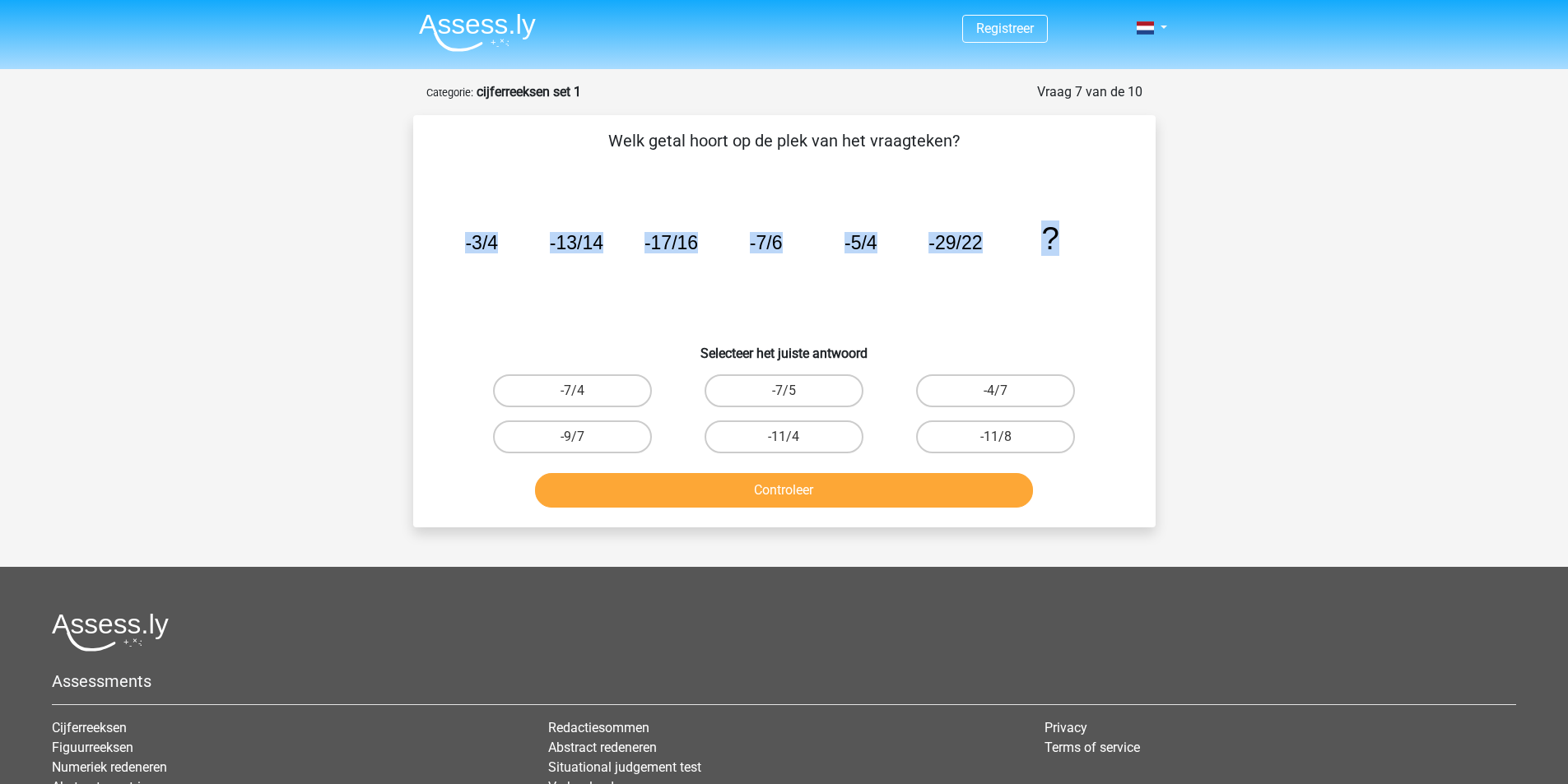
copy g "-3/4 -13/14 -17/16 -7/6 -5/4 -29/22 ?"
click at [689, 330] on icon "image/svg+xml -3/4 -13/14 -17/16 -7/6 -5/4 -29/22 ?" at bounding box center [784, 249] width 663 height 166
click at [697, 314] on icon "image/svg+xml -3/4 -13/14 -17/16 -7/6 -5/4 -29/22 ?" at bounding box center [784, 249] width 663 height 166
click at [647, 320] on icon "image/svg+xml -3/4 -13/14 -17/16 -7/6 -5/4 -29/22 ?" at bounding box center [784, 249] width 663 height 166
click at [1037, 121] on div "Welk getal hoort op de plek van het vraagteken? image/svg+xml -3/4 -13/14 -17/1…" at bounding box center [784, 321] width 742 height 413
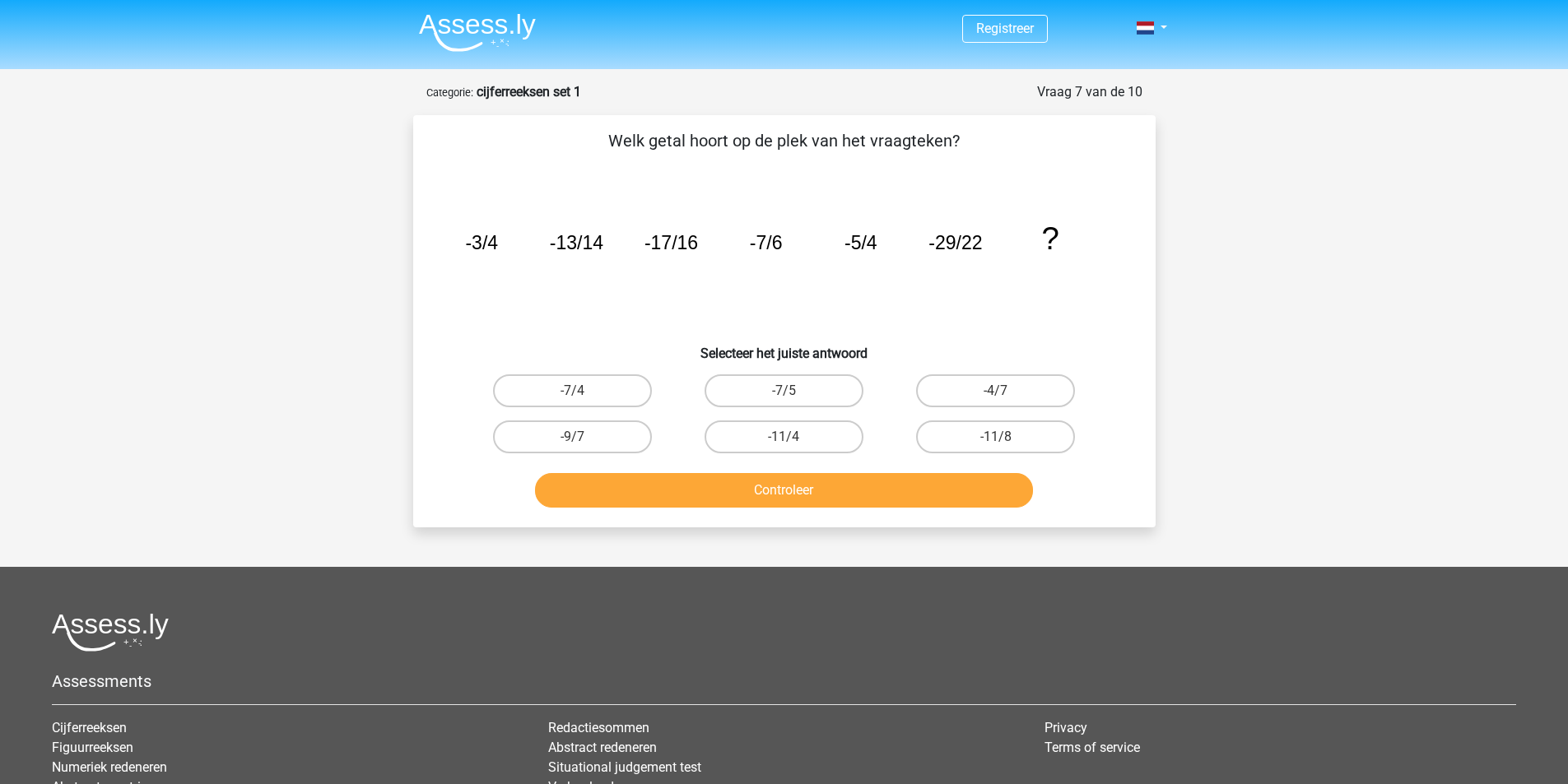
click at [609, 372] on div "-7/4" at bounding box center [572, 391] width 212 height 46
click at [605, 383] on label "-7/4" at bounding box center [572, 390] width 159 height 33
click at [582, 391] on input "-7/4" at bounding box center [577, 396] width 11 height 11
radio input "true"
click at [787, 480] on button "Controleer" at bounding box center [784, 490] width 498 height 35
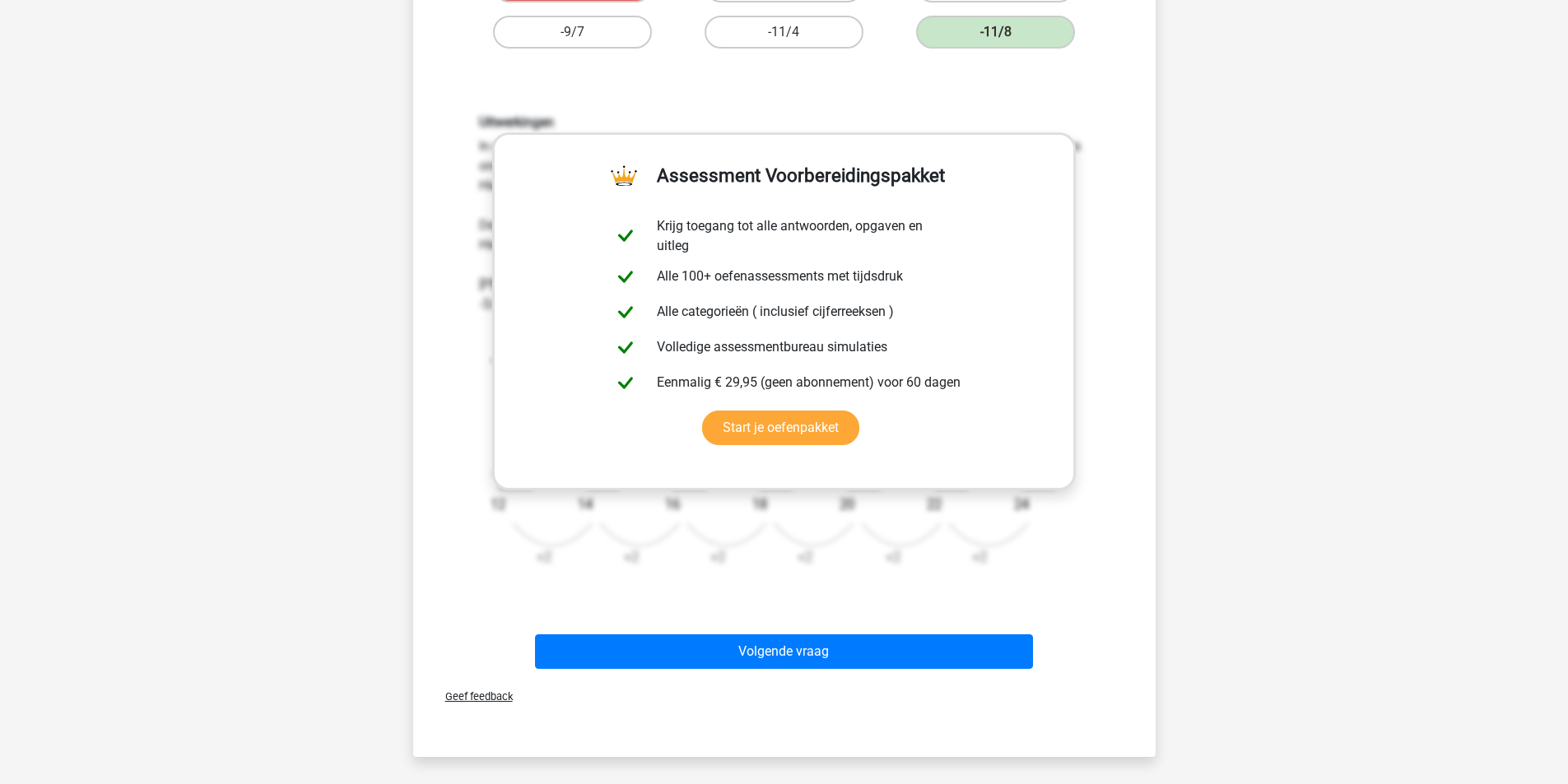
scroll to position [412, 0]
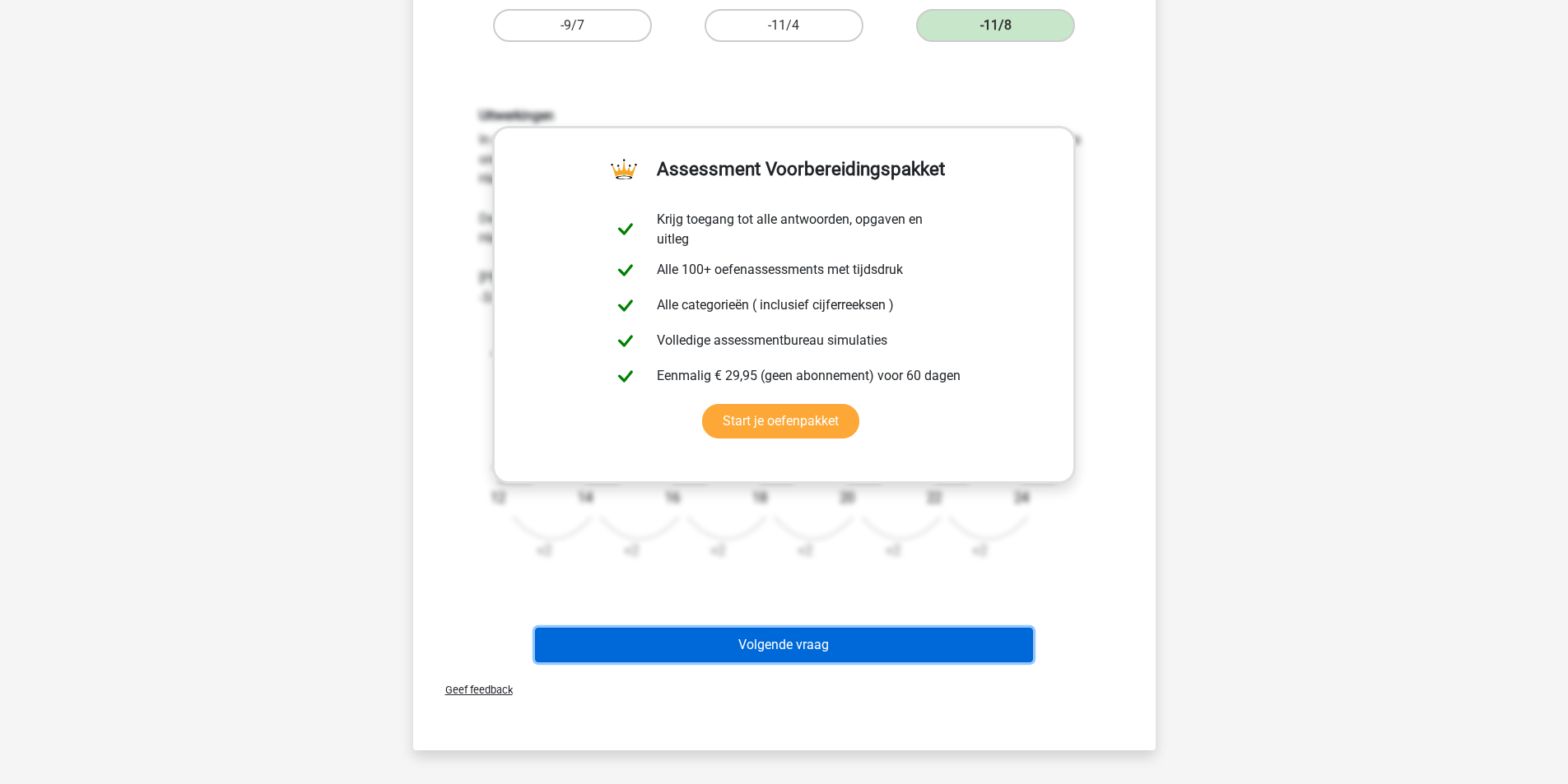
click at [866, 646] on button "Volgende vraag" at bounding box center [784, 645] width 498 height 35
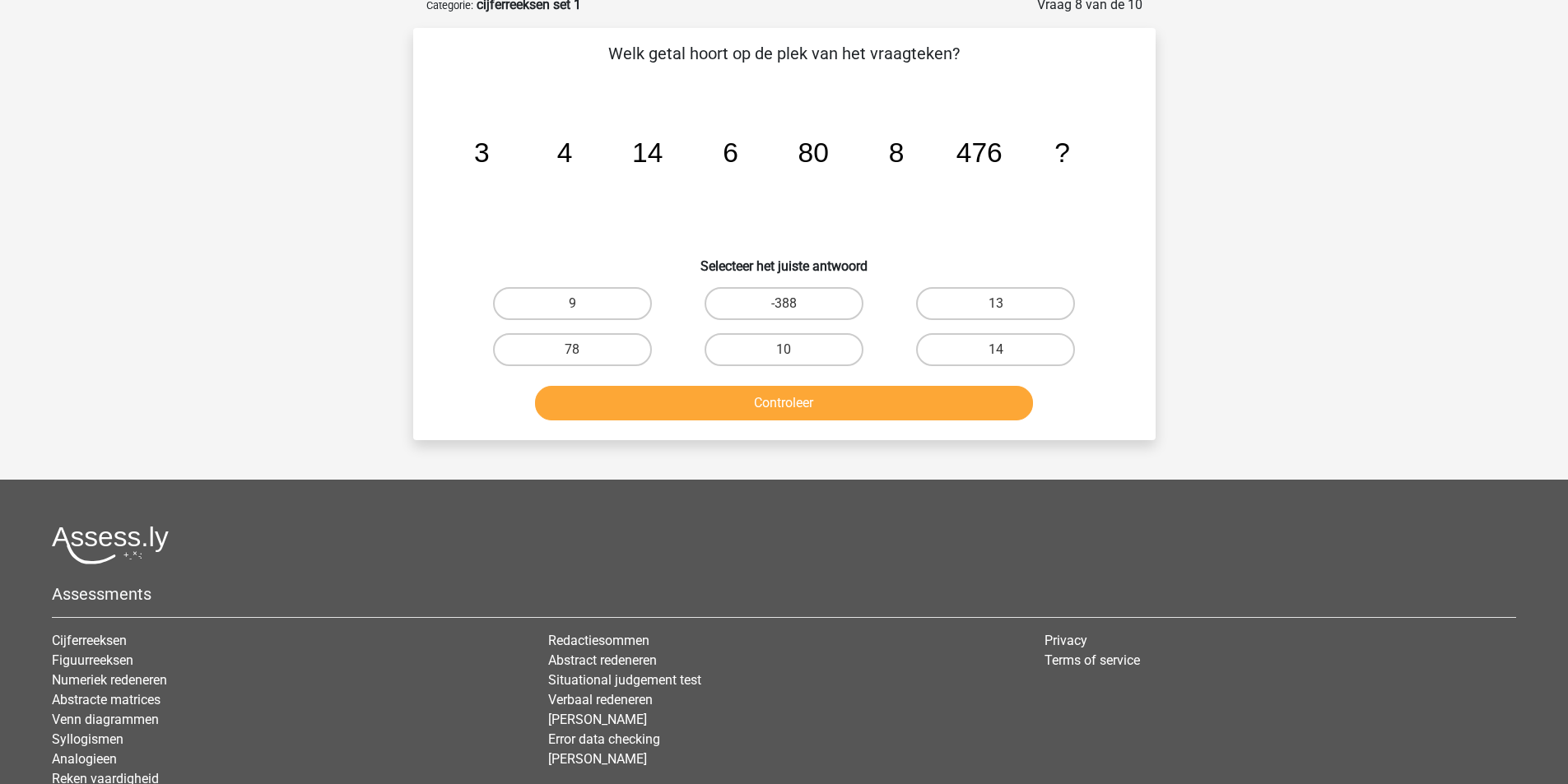
scroll to position [82, 0]
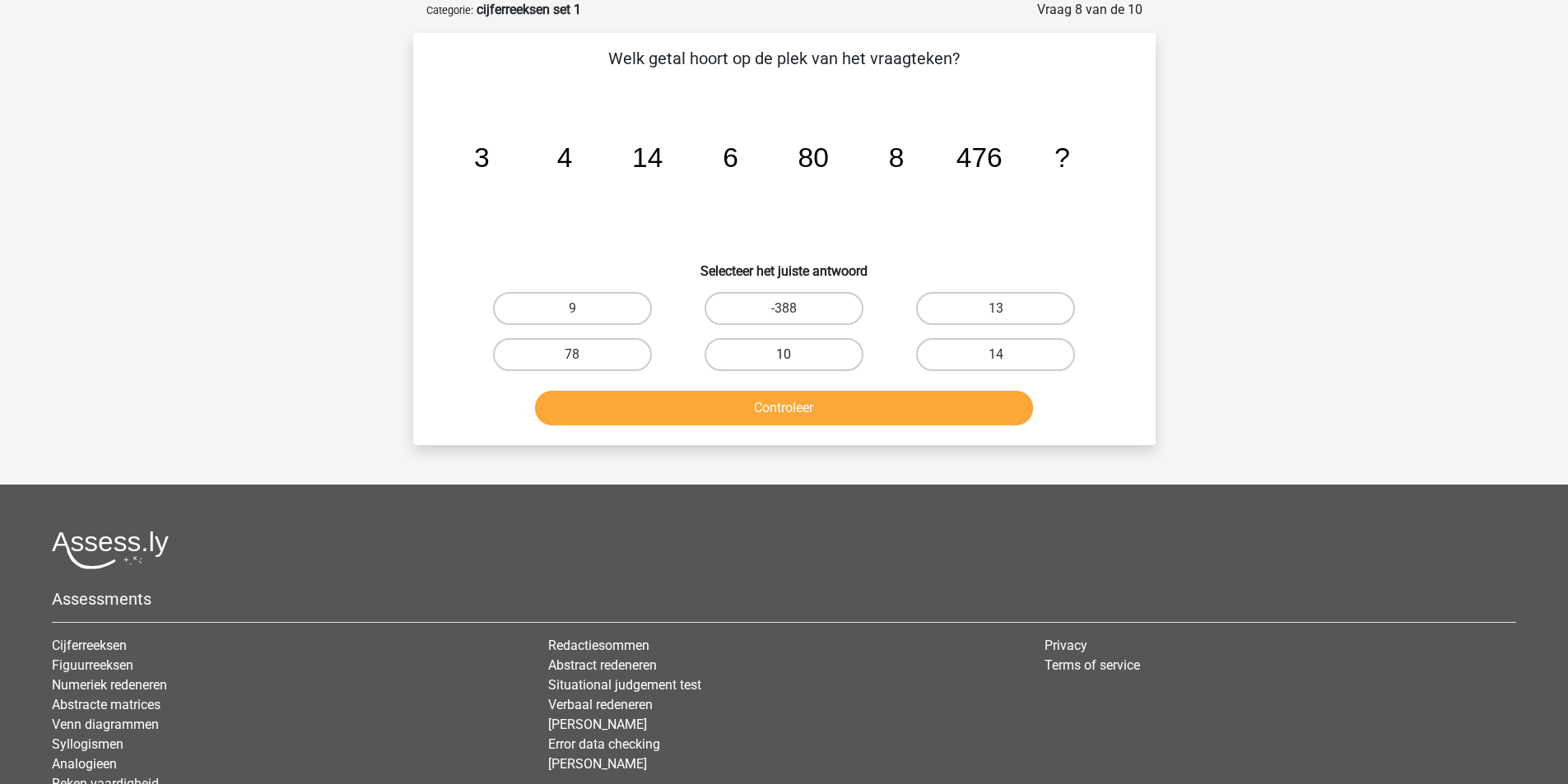
click at [813, 350] on label "10" at bounding box center [784, 354] width 159 height 33
click at [794, 354] on input "10" at bounding box center [788, 360] width 11 height 11
radio input "true"
click at [810, 398] on button "Controleer" at bounding box center [784, 408] width 498 height 35
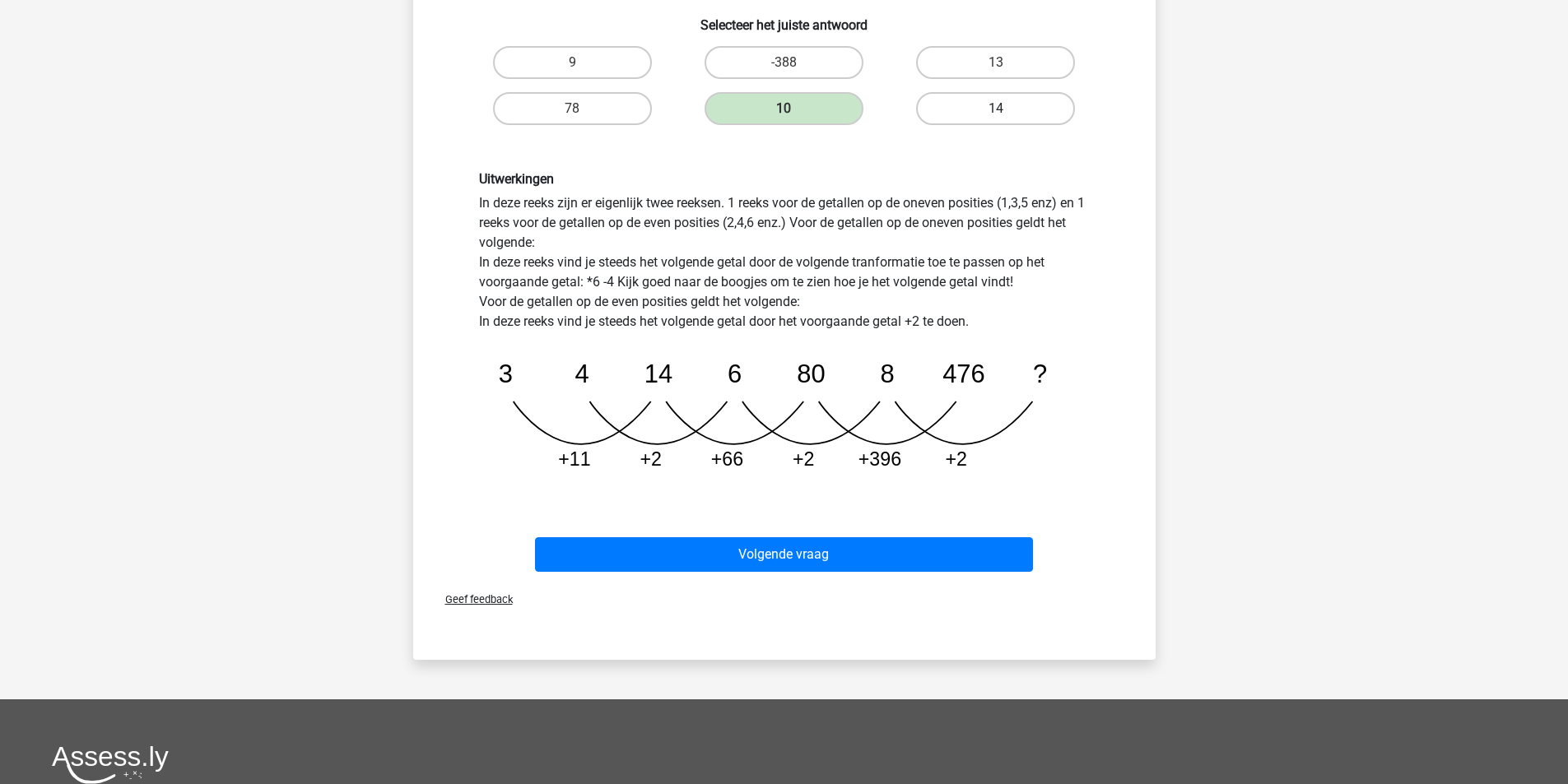
scroll to position [329, 0]
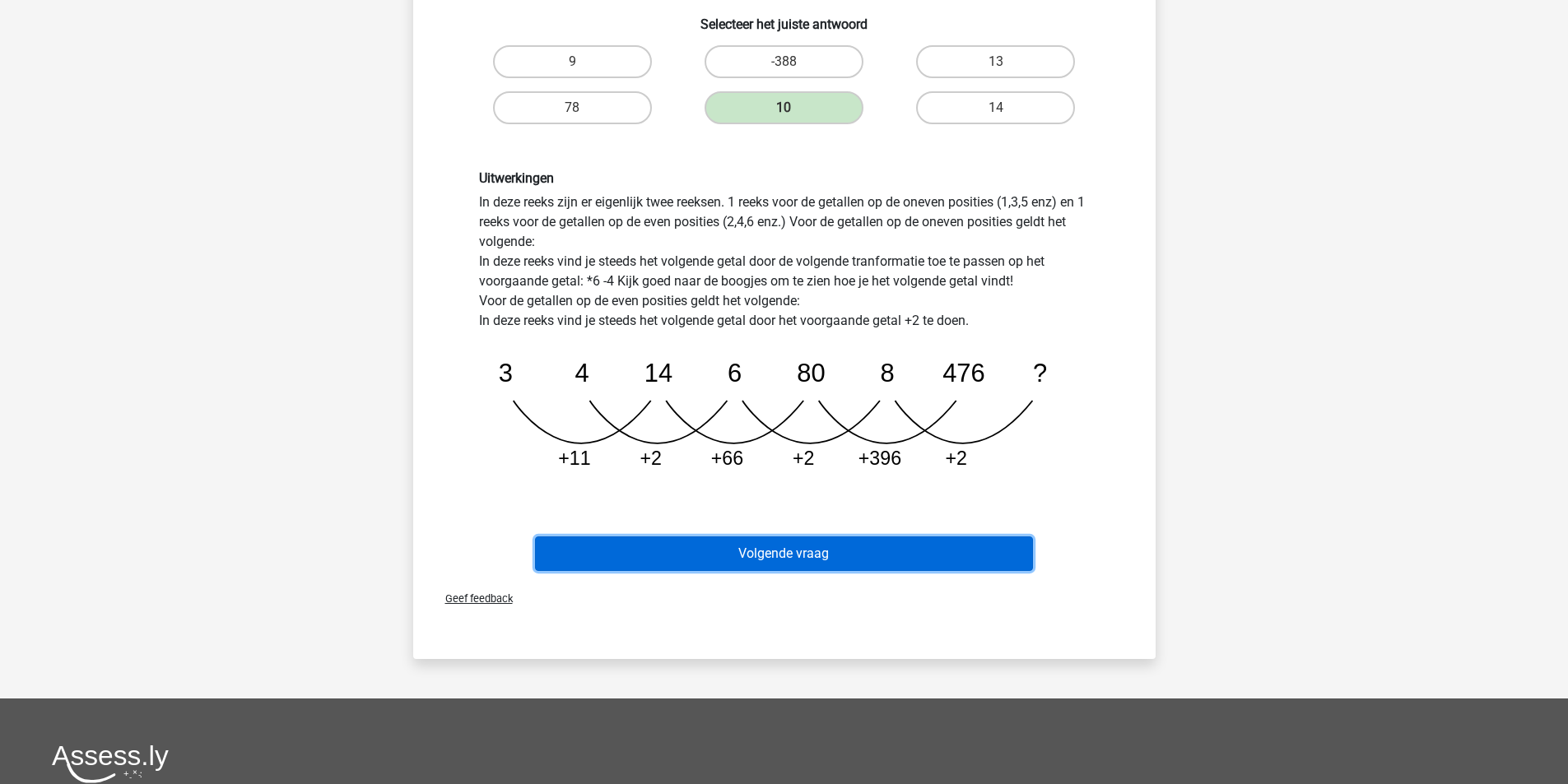
click at [830, 558] on button "Volgende vraag" at bounding box center [784, 554] width 498 height 35
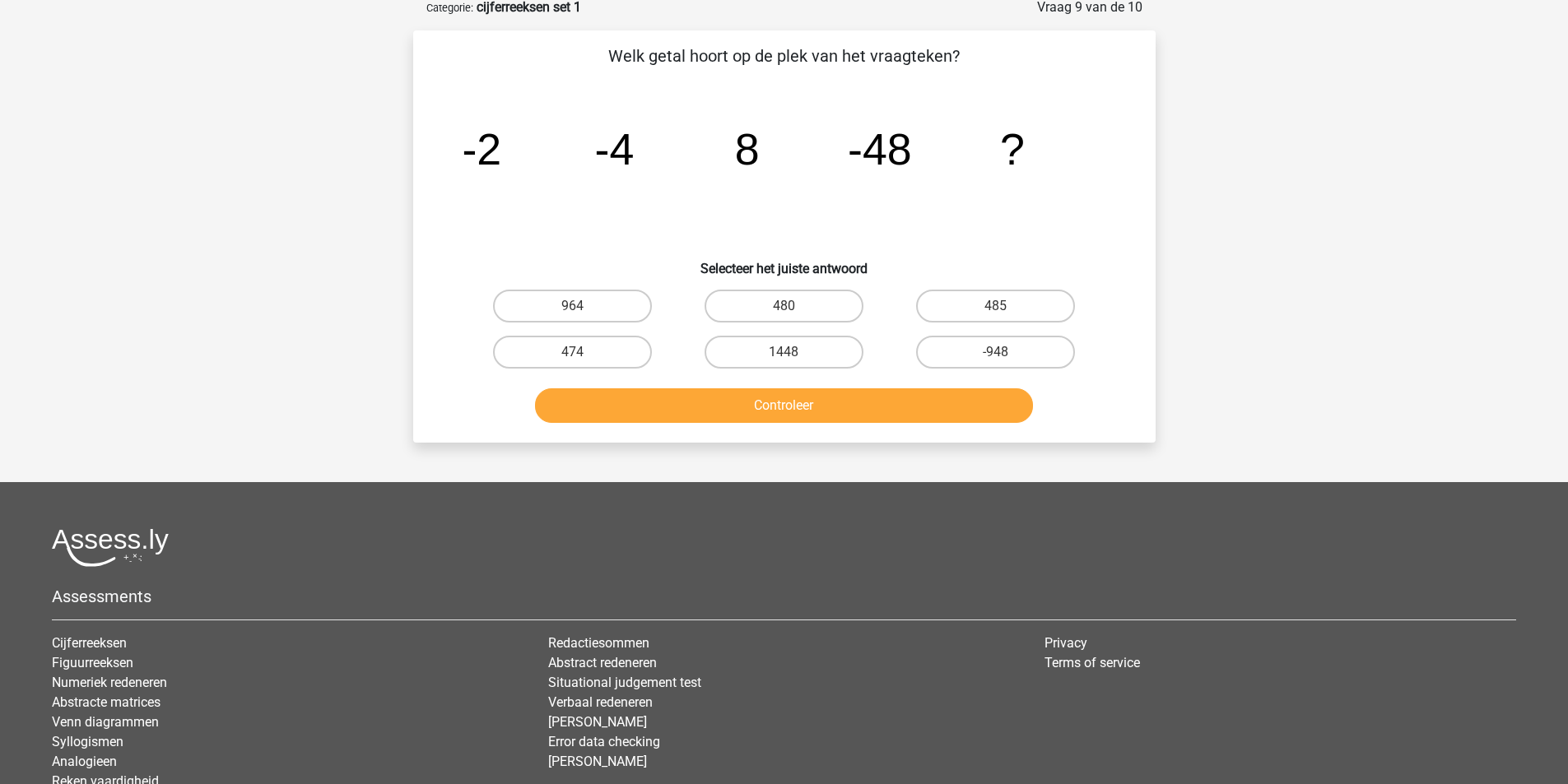
scroll to position [82, 0]
